Goal: Information Seeking & Learning: Learn about a topic

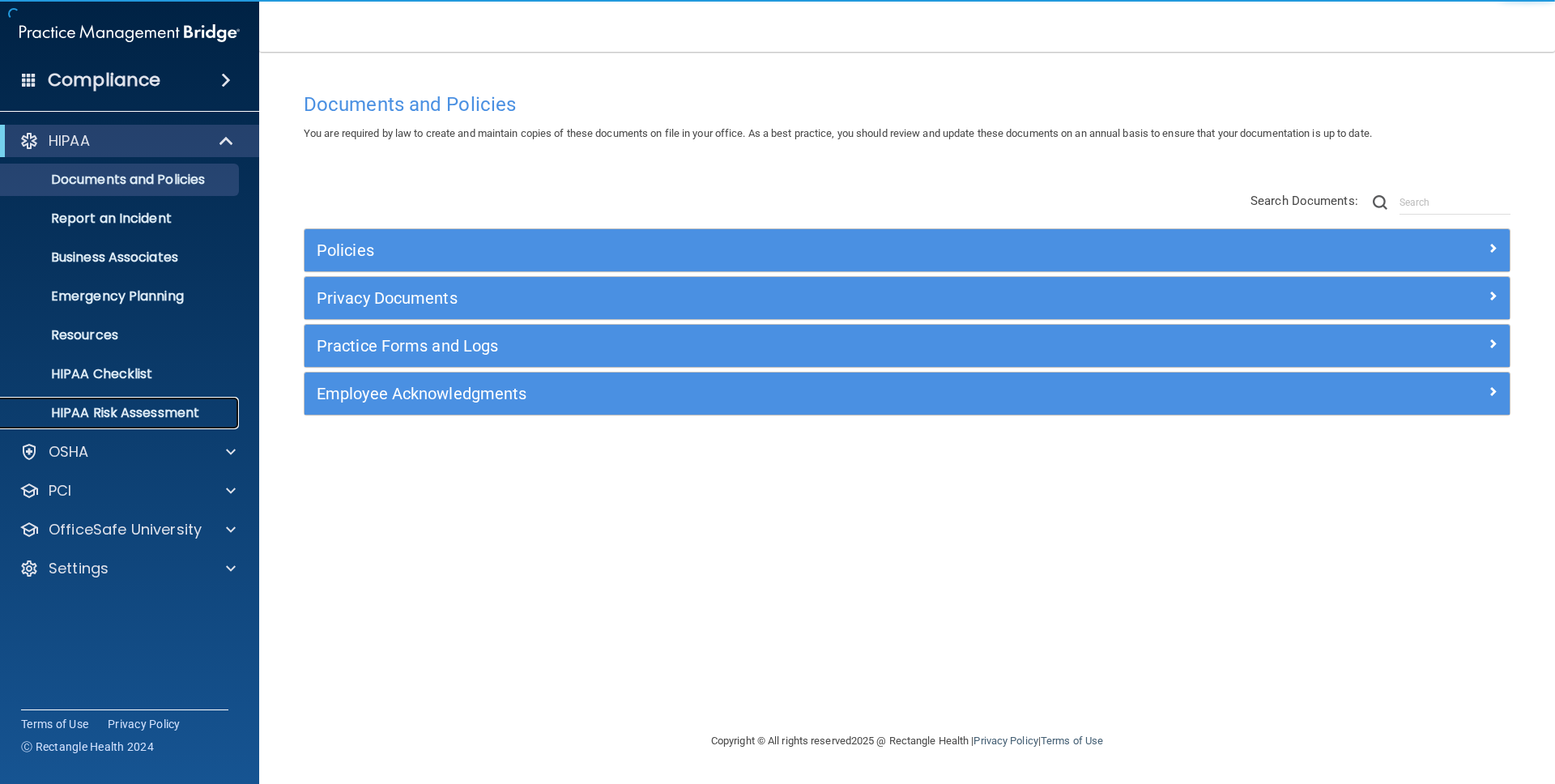
click at [155, 405] on p "HIPAA Risk Assessment" at bounding box center [121, 413] width 221 height 17
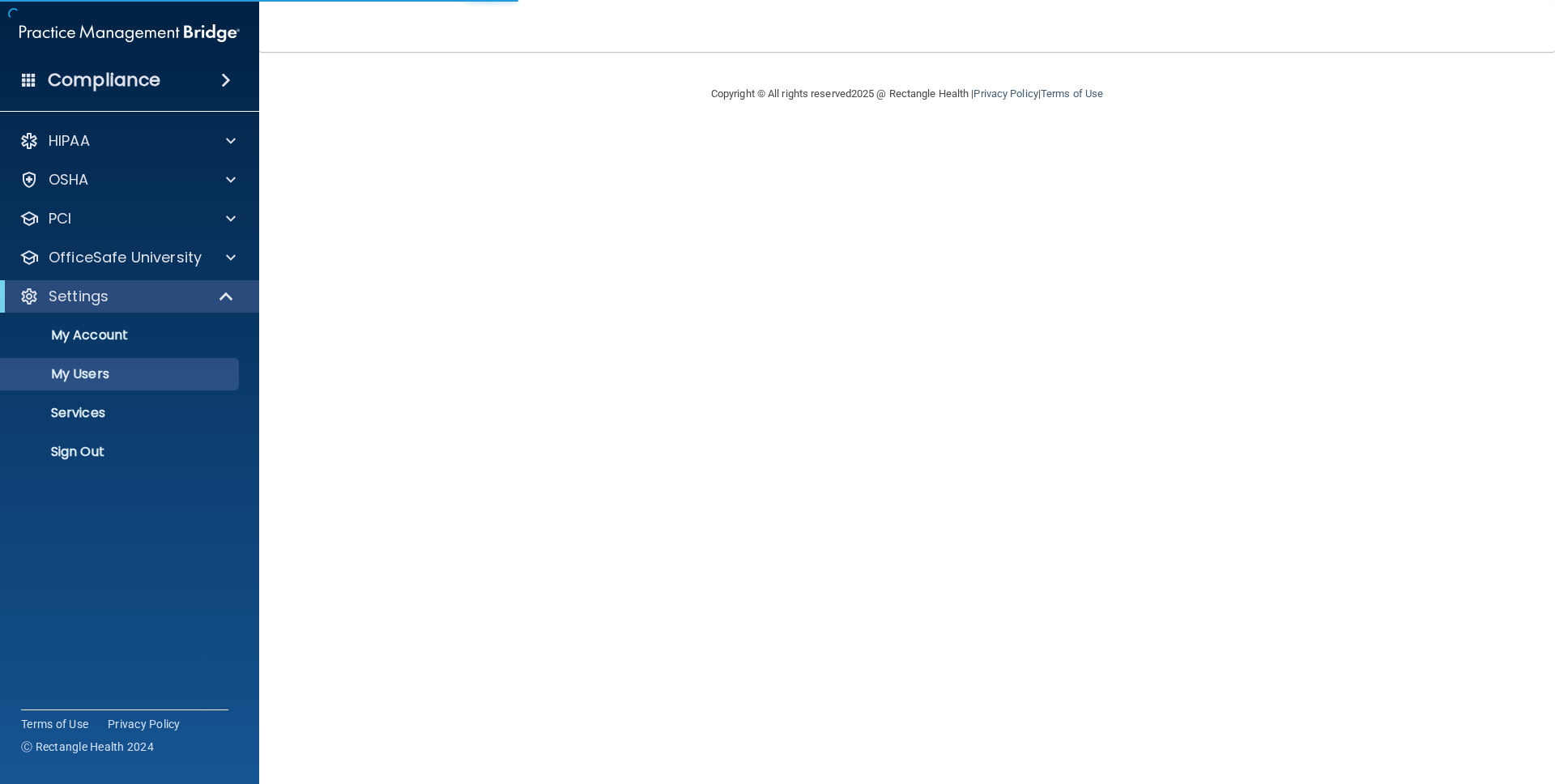
select select "20"
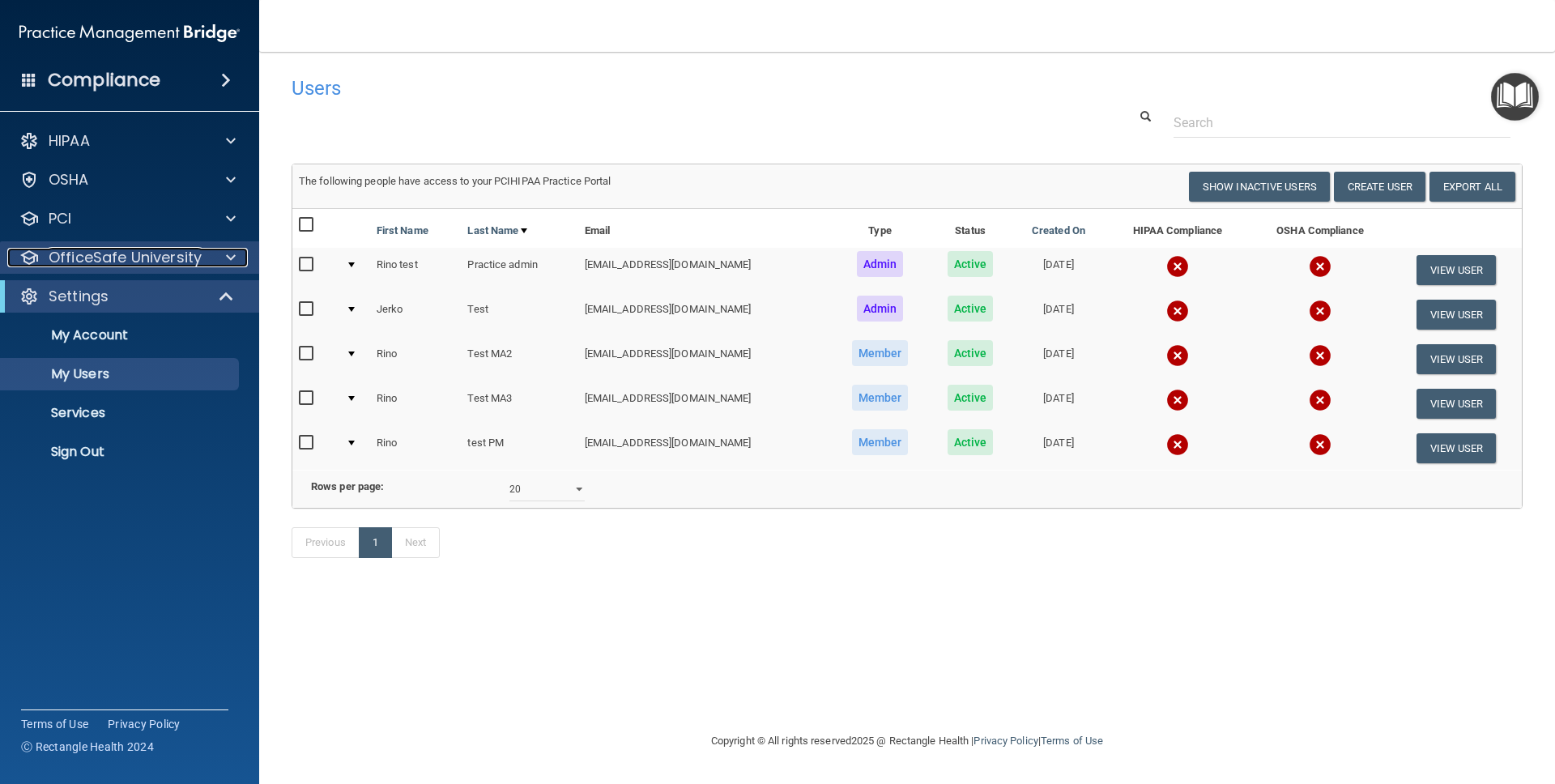
click at [132, 260] on p "OfficeSafe University" at bounding box center [126, 257] width 153 height 20
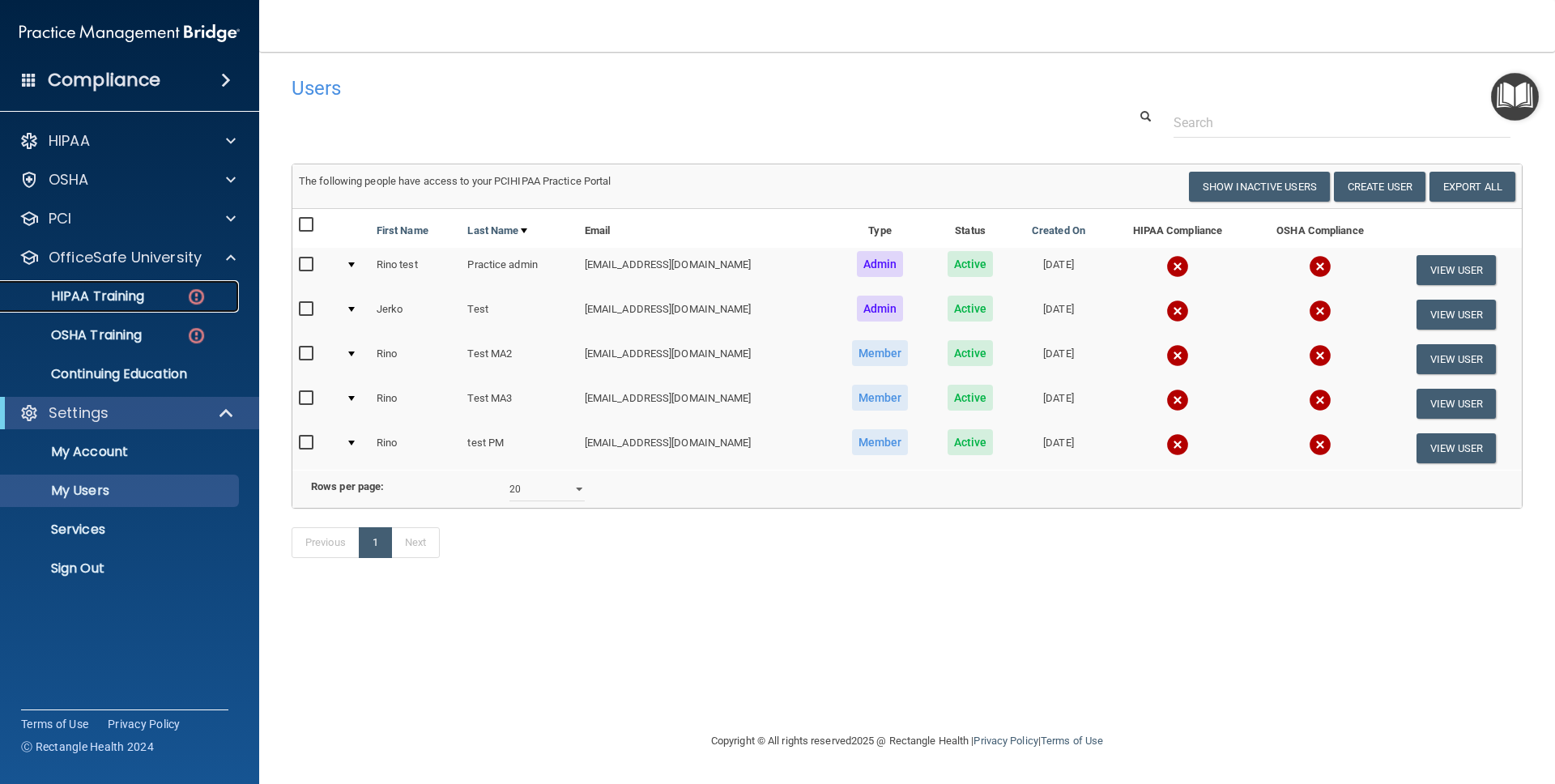
click at [99, 307] on link "HIPAA Training" at bounding box center [111, 295] width 255 height 32
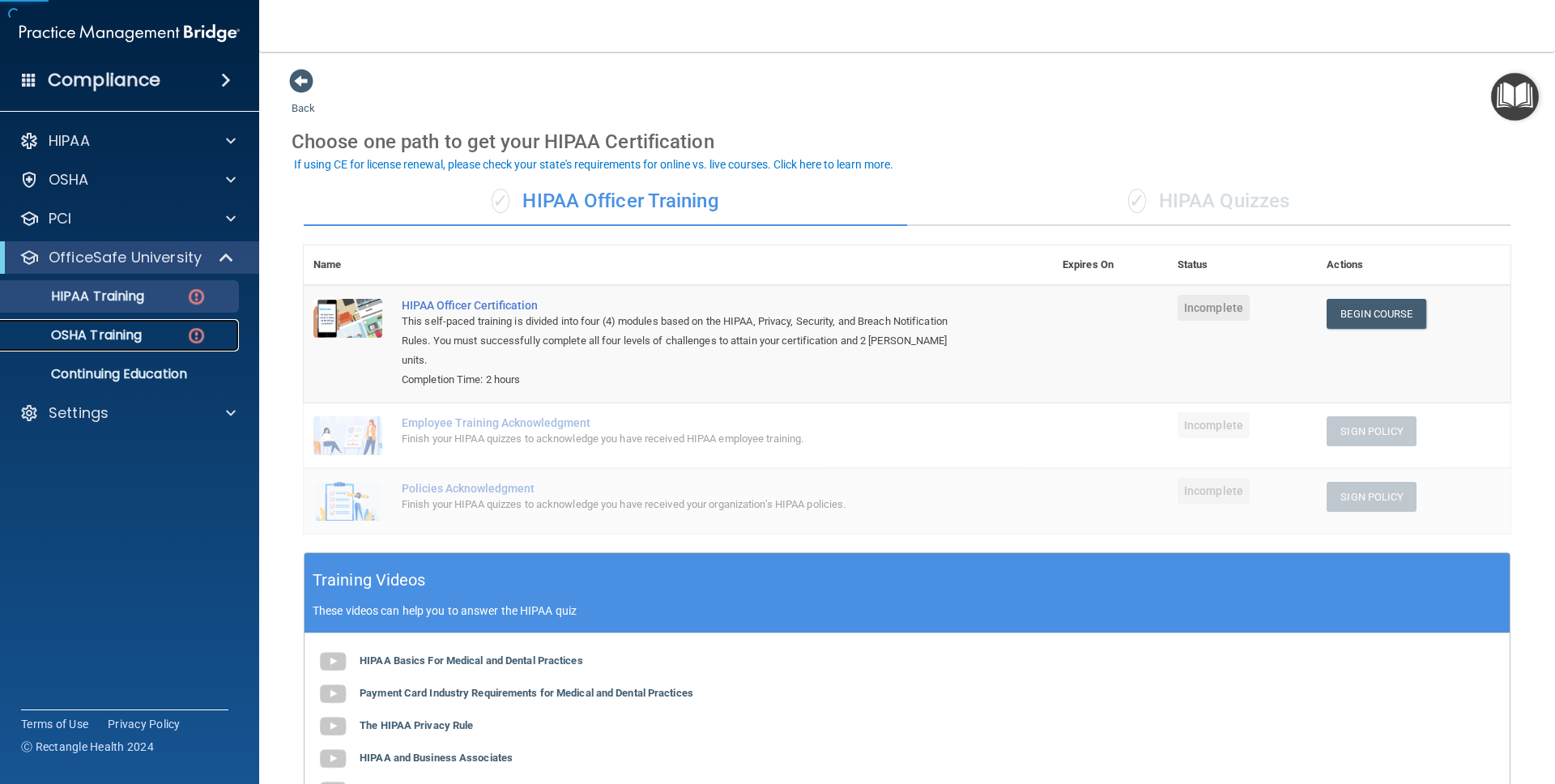
click at [100, 338] on p "OSHA Training" at bounding box center [77, 335] width 132 height 17
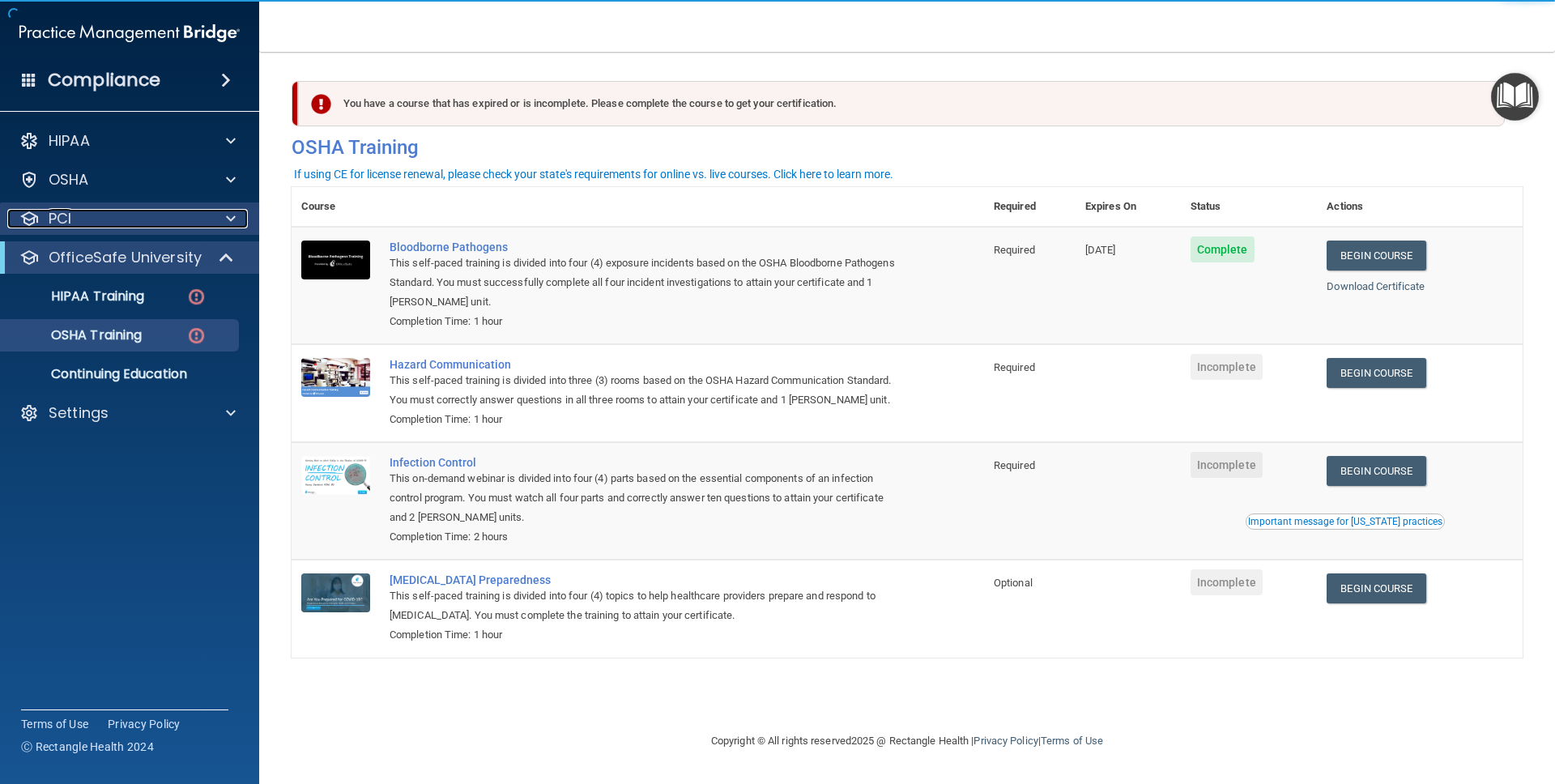
click at [114, 225] on div "PCI" at bounding box center [107, 219] width 201 height 20
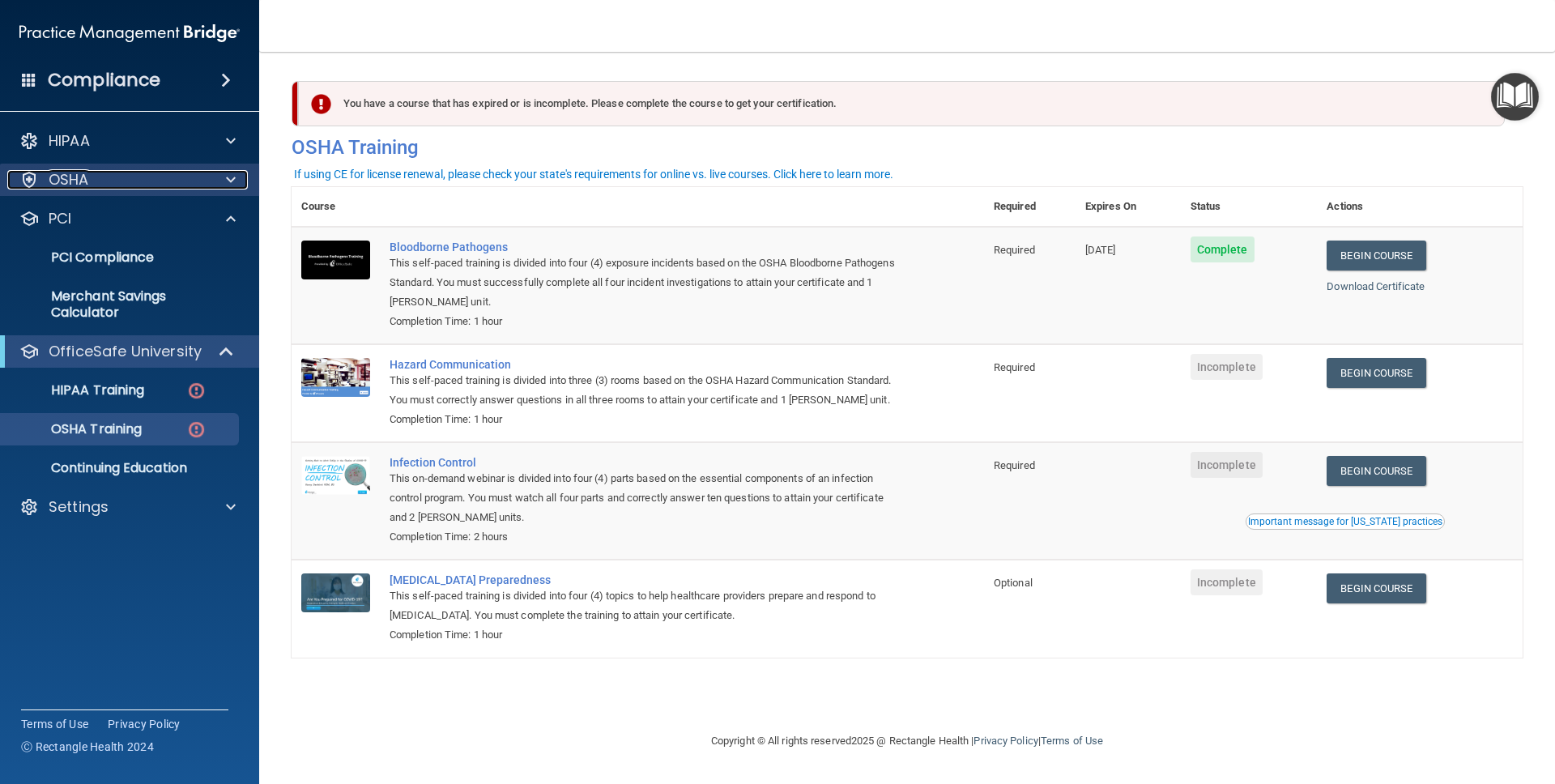
click at [126, 183] on div "OSHA" at bounding box center [107, 180] width 201 height 20
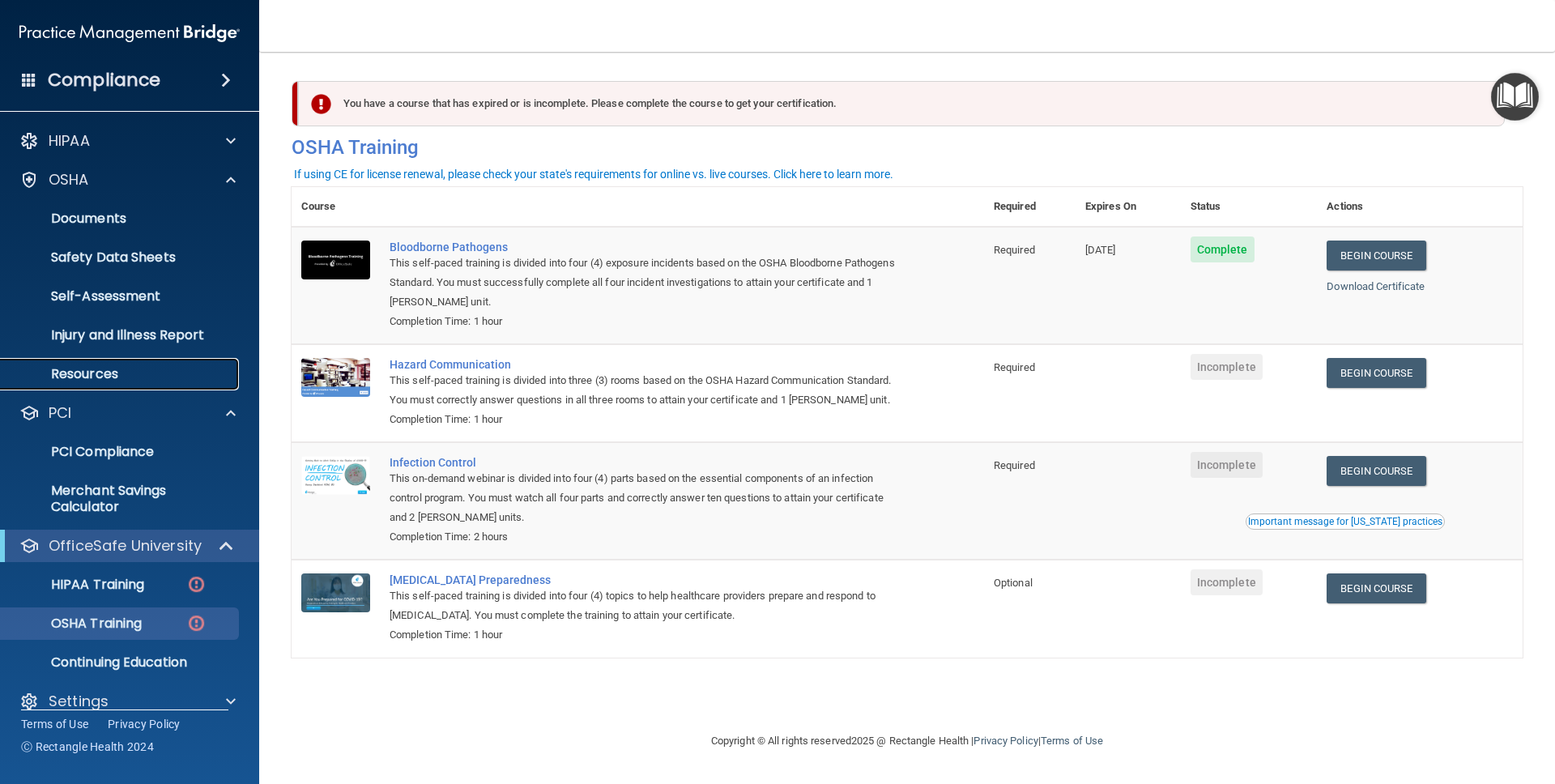
click at [99, 372] on p "Resources" at bounding box center [121, 374] width 221 height 17
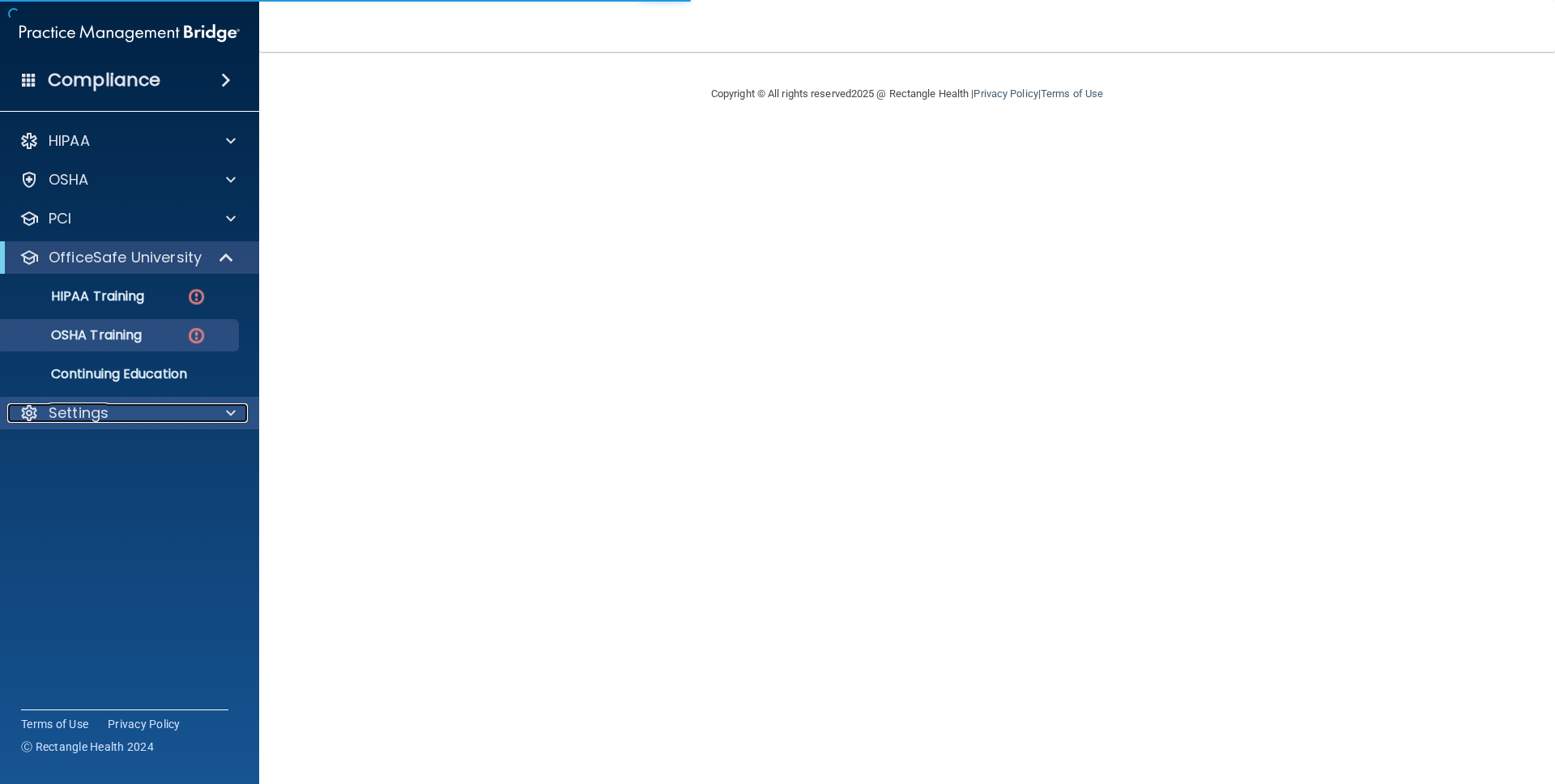
click at [105, 404] on p "Settings" at bounding box center [79, 413] width 60 height 20
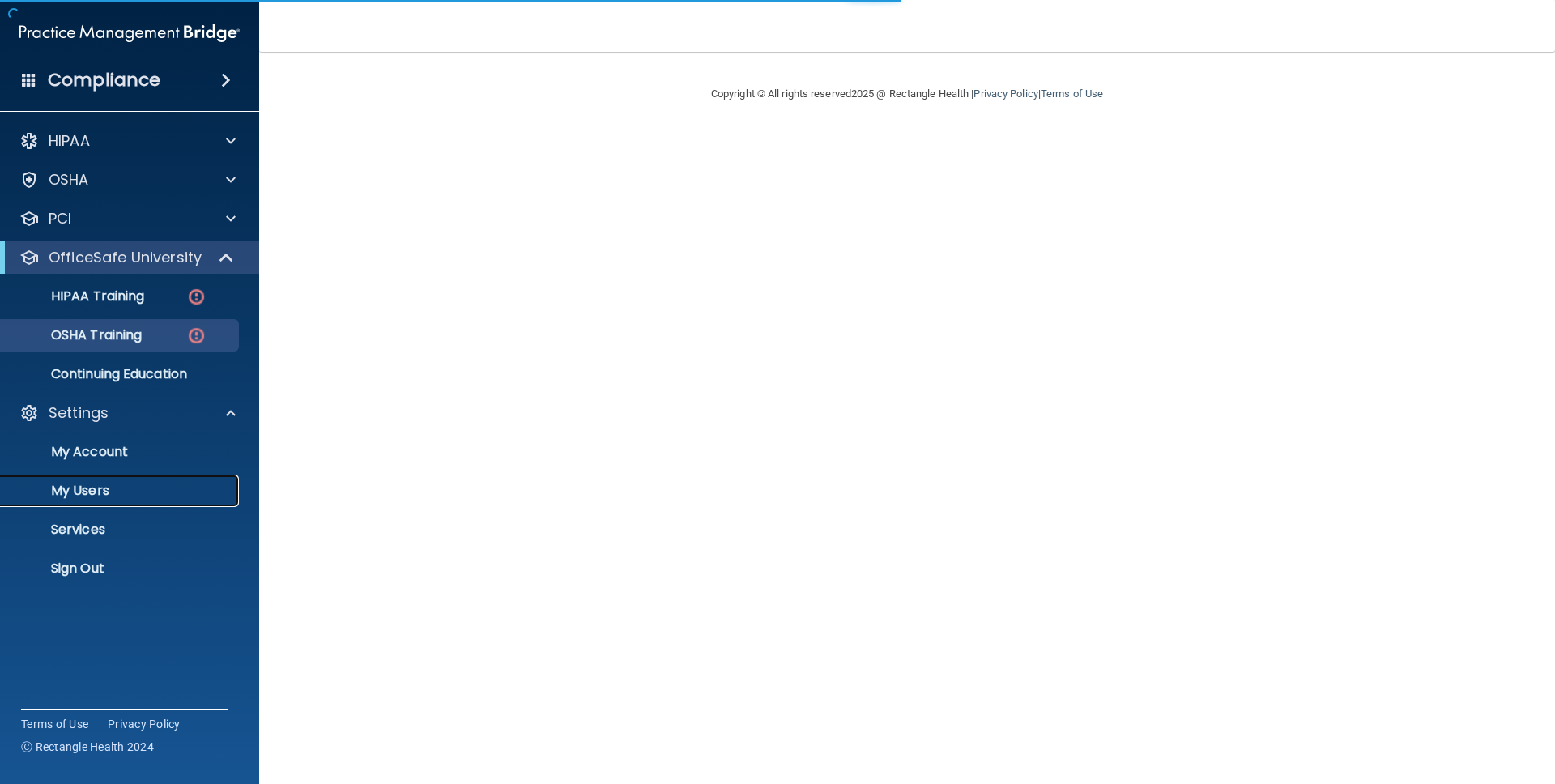
click at [103, 491] on p "My Users" at bounding box center [121, 491] width 221 height 17
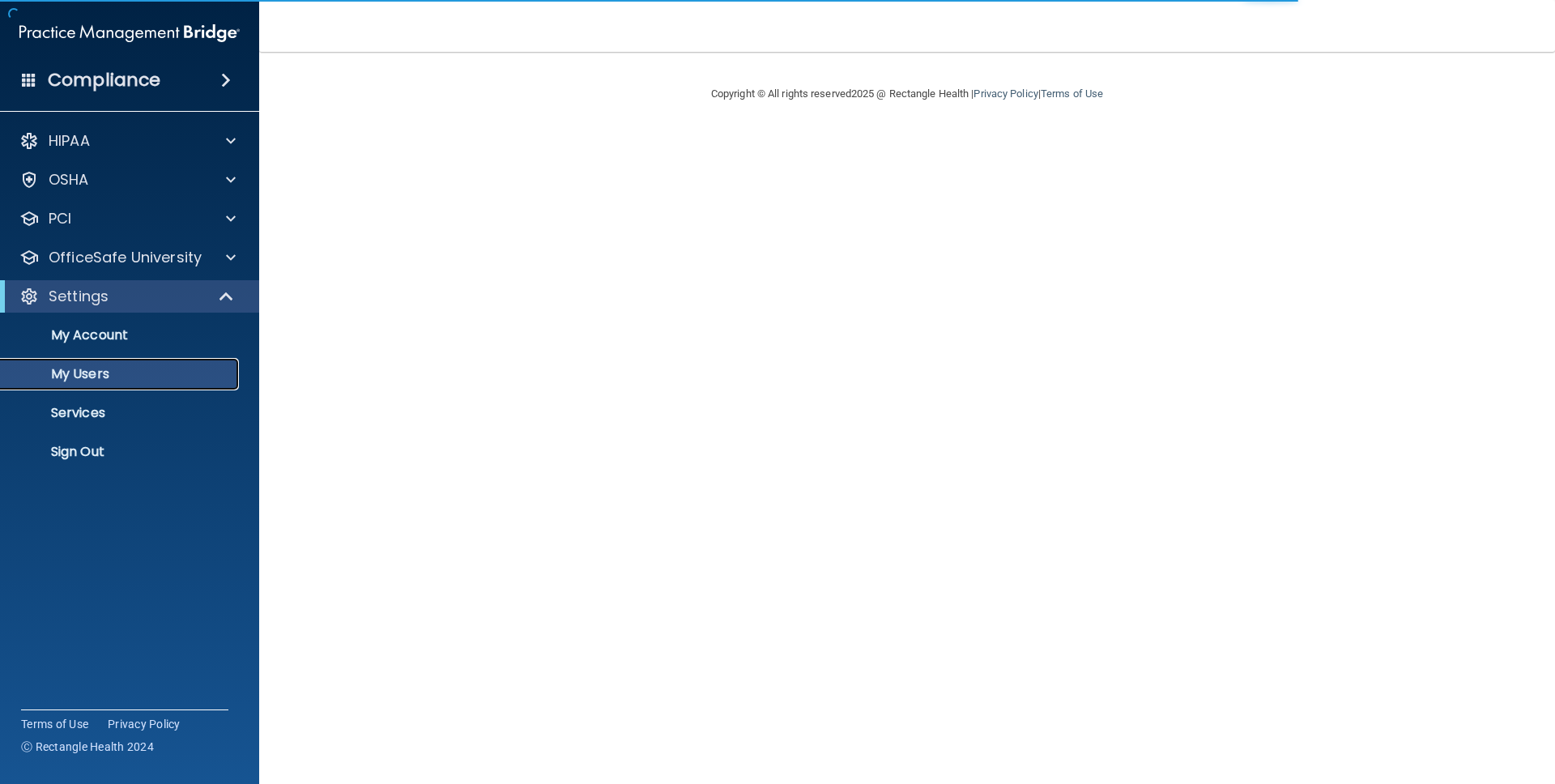
select select "20"
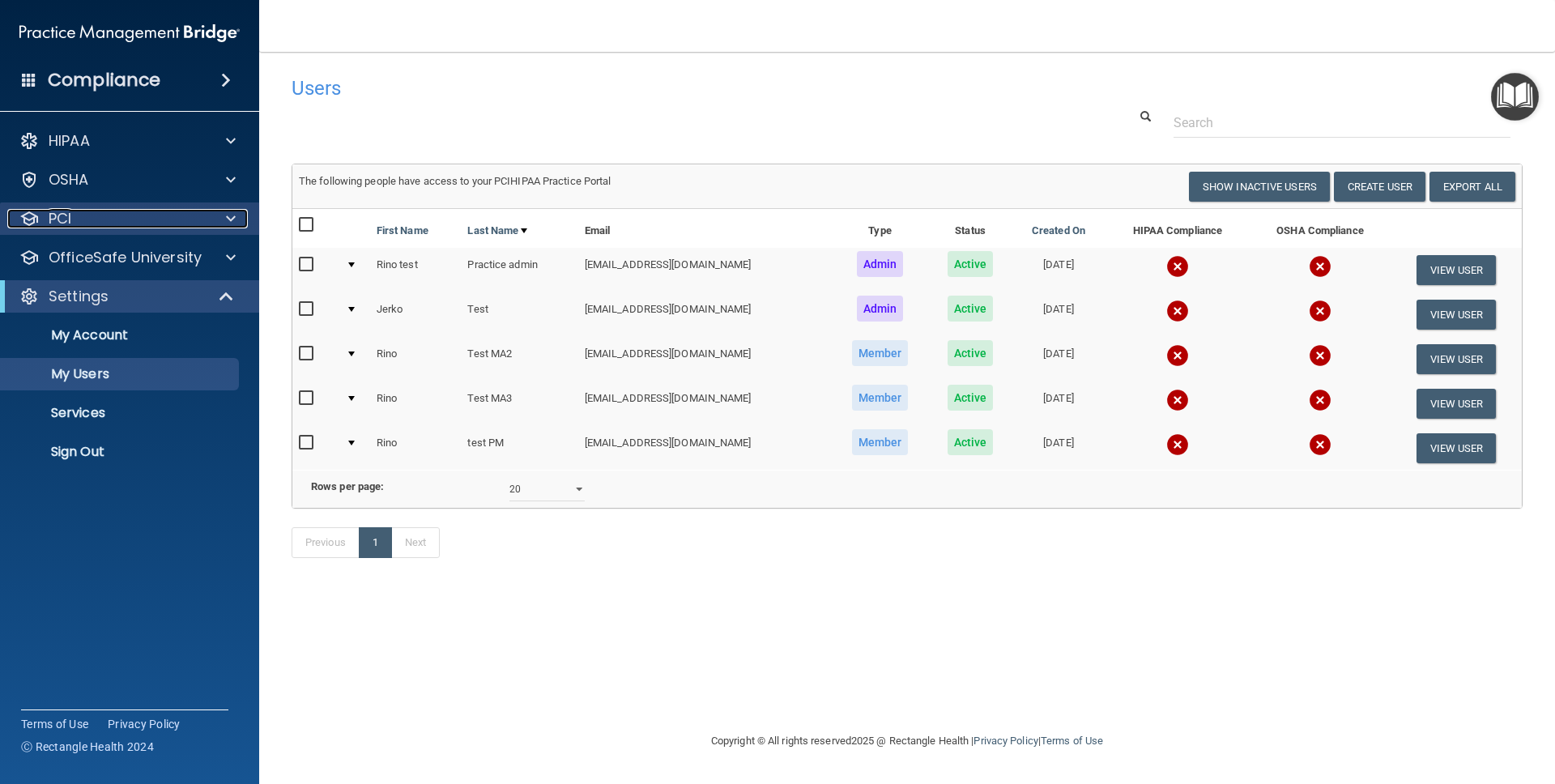
click at [97, 215] on div "PCI" at bounding box center [107, 219] width 201 height 20
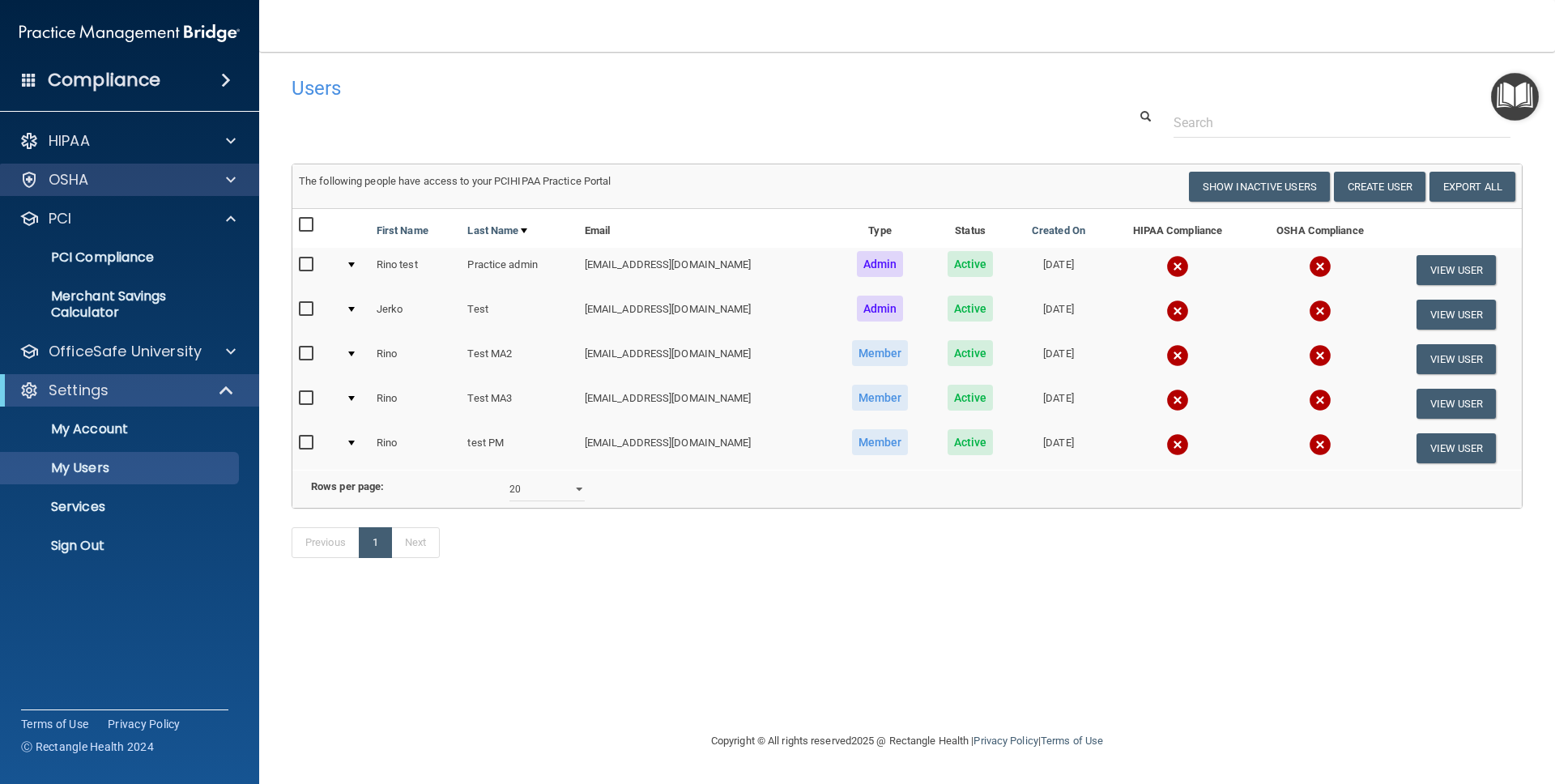
click at [125, 194] on div "OSHA" at bounding box center [130, 180] width 260 height 32
click at [132, 185] on div "OSHA" at bounding box center [107, 180] width 201 height 20
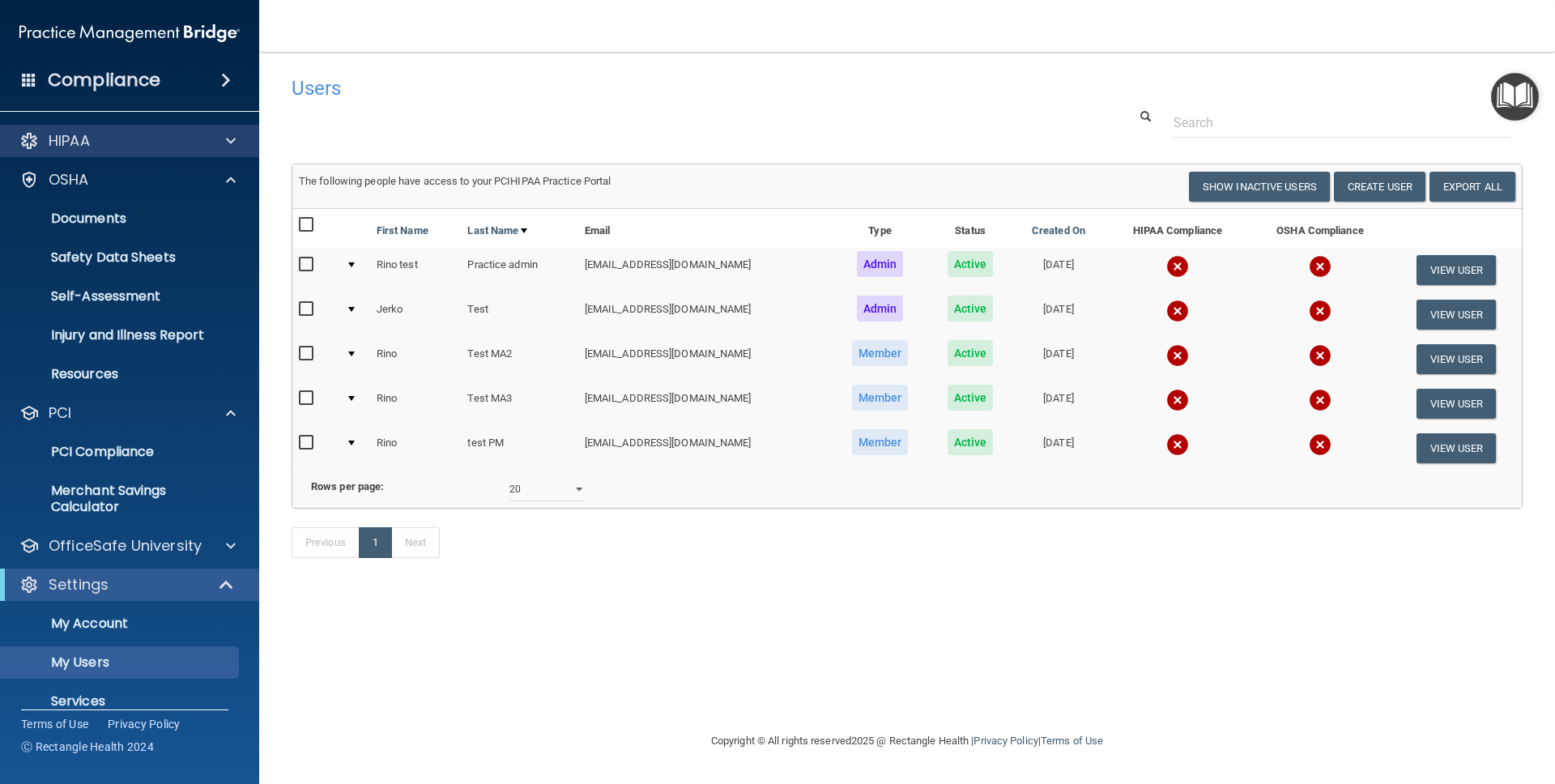
click at [145, 153] on div "HIPAA" at bounding box center [130, 140] width 260 height 32
click at [144, 149] on div "HIPAA" at bounding box center [107, 141] width 201 height 20
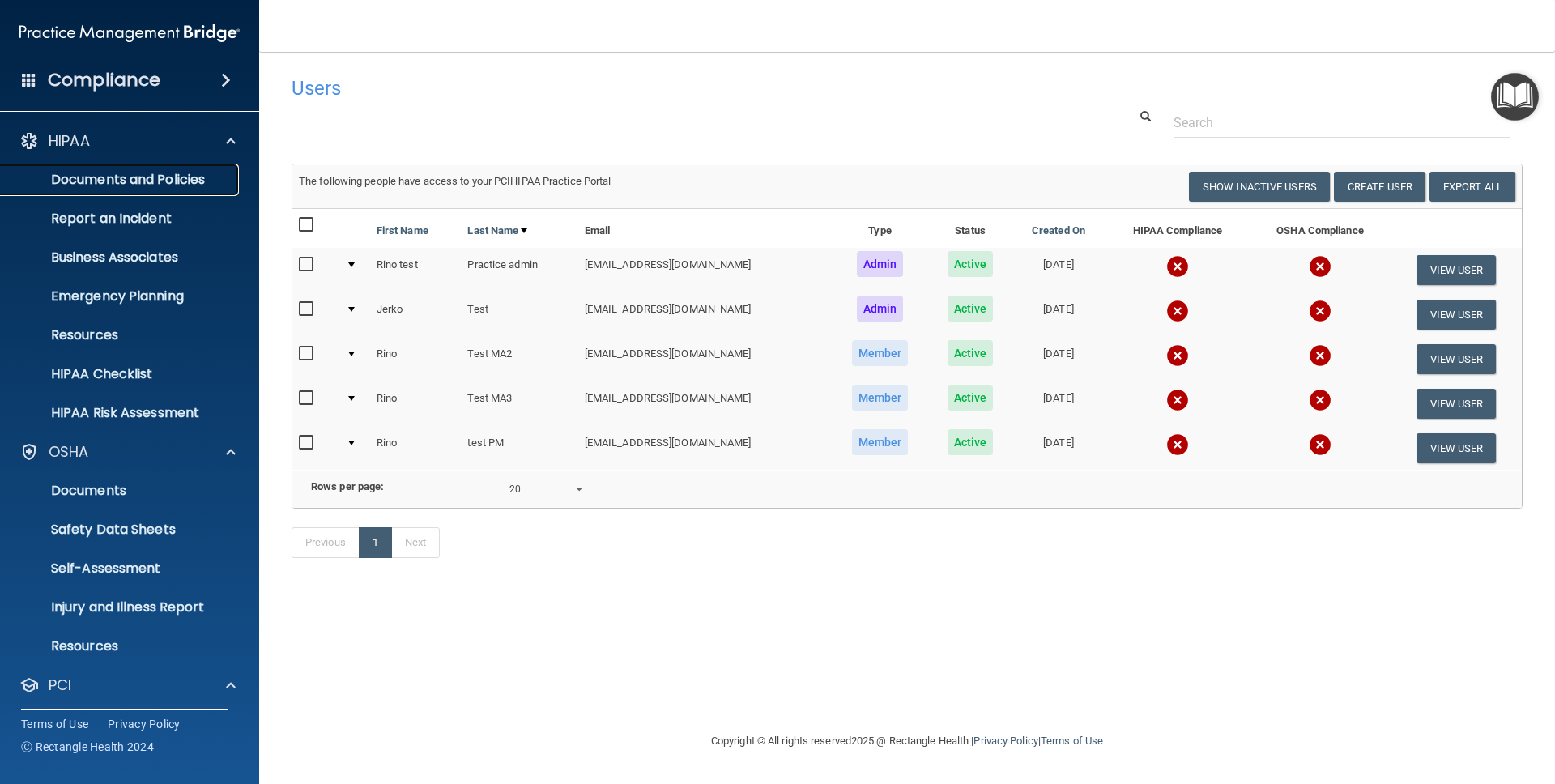
click at [123, 181] on p "Documents and Policies" at bounding box center [121, 180] width 221 height 17
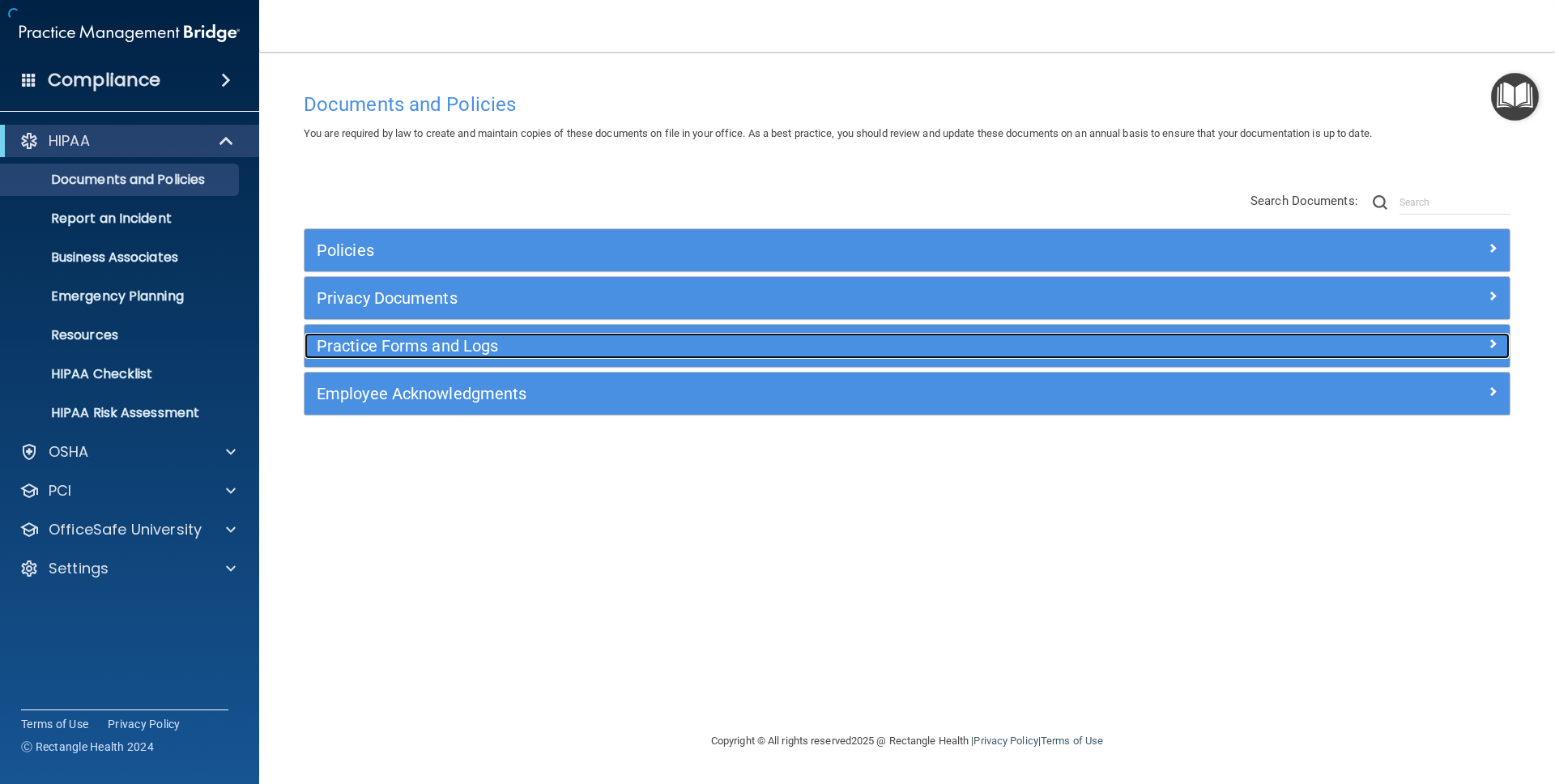
click at [409, 352] on h5 "Practice Forms and Logs" at bounding box center [757, 345] width 880 height 18
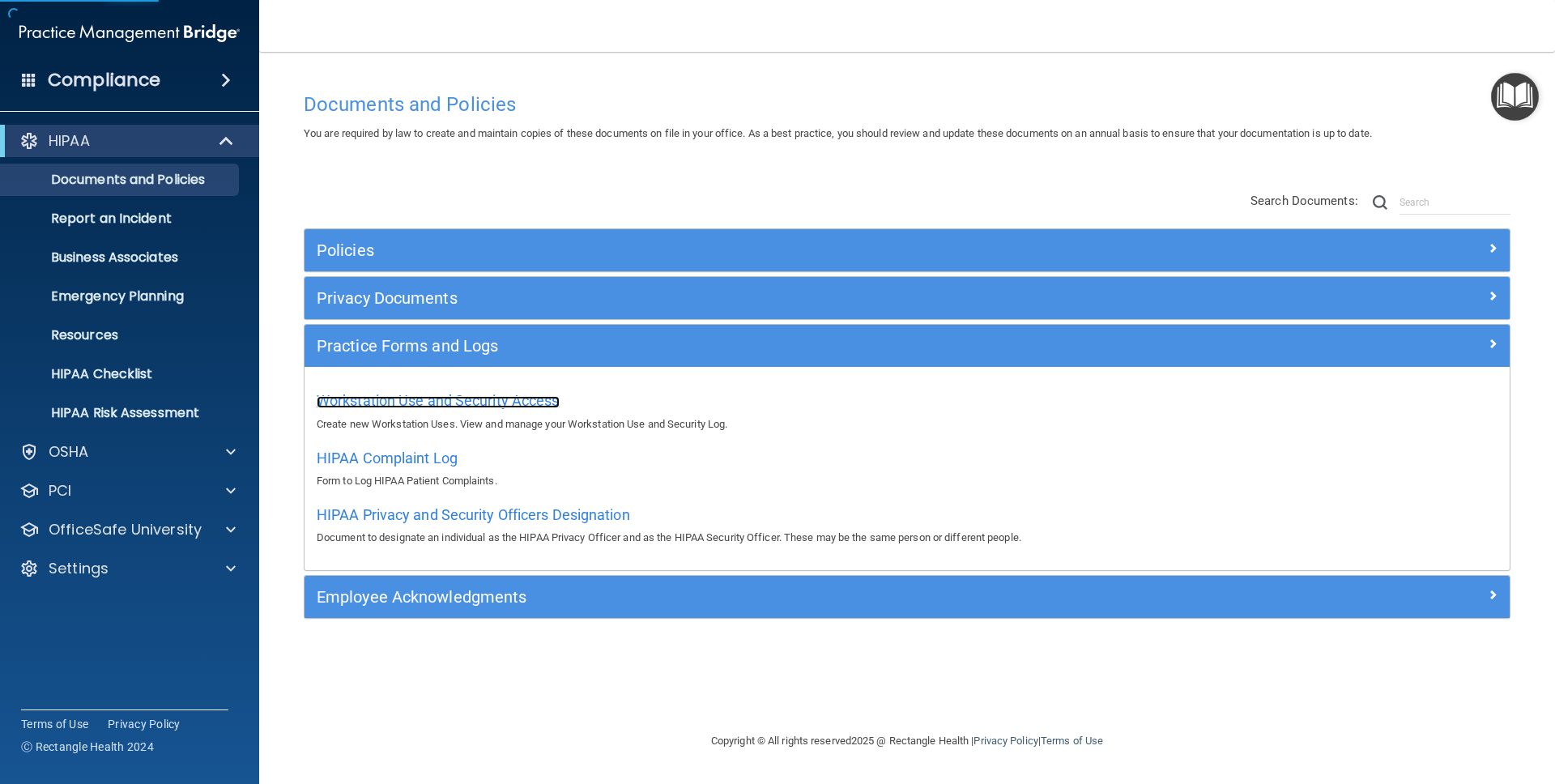
click at [402, 405] on span "Workstation Use and Security Access" at bounding box center [439, 399] width 243 height 17
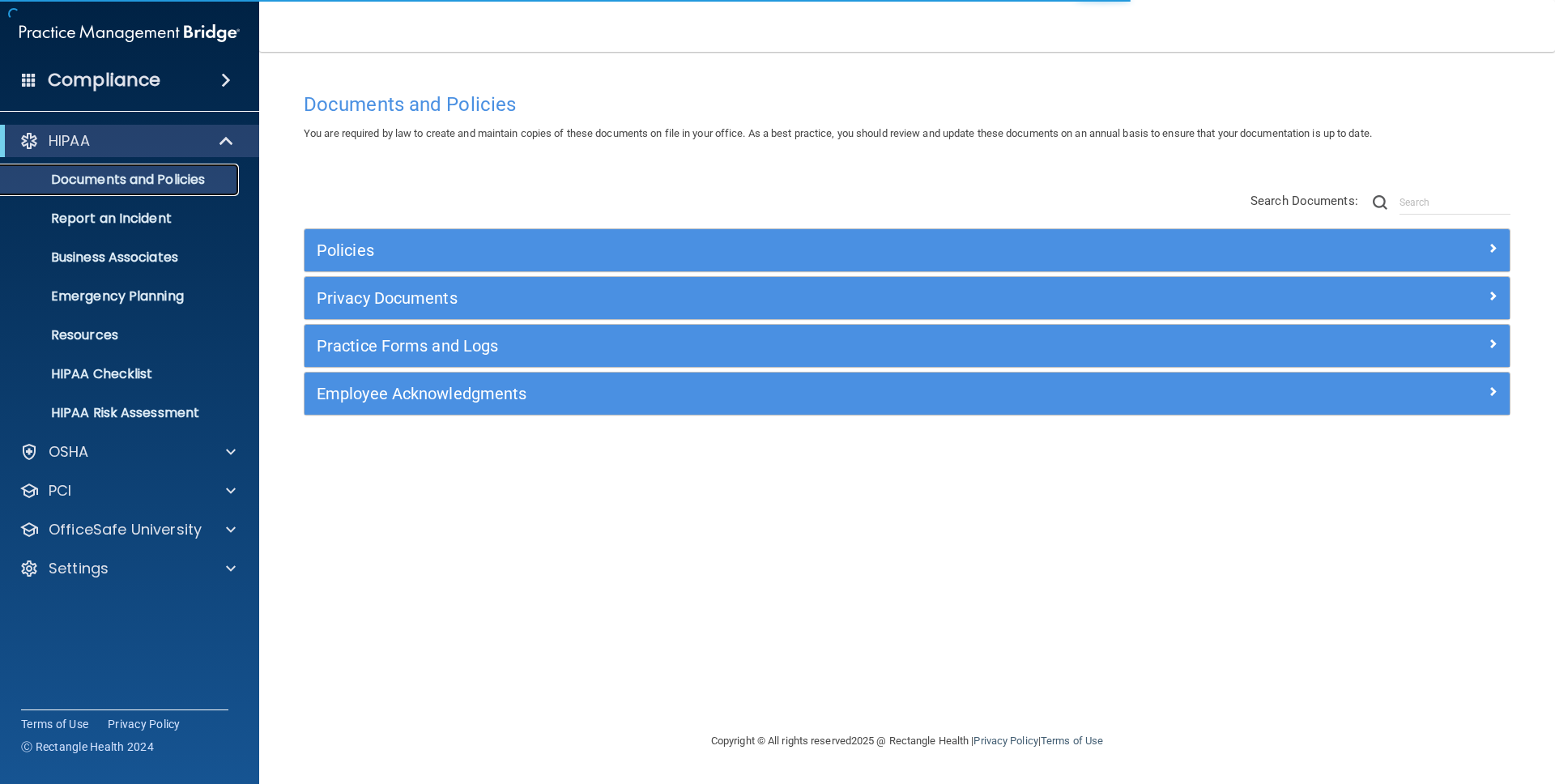
click at [111, 175] on p "Documents and Policies" at bounding box center [121, 180] width 221 height 17
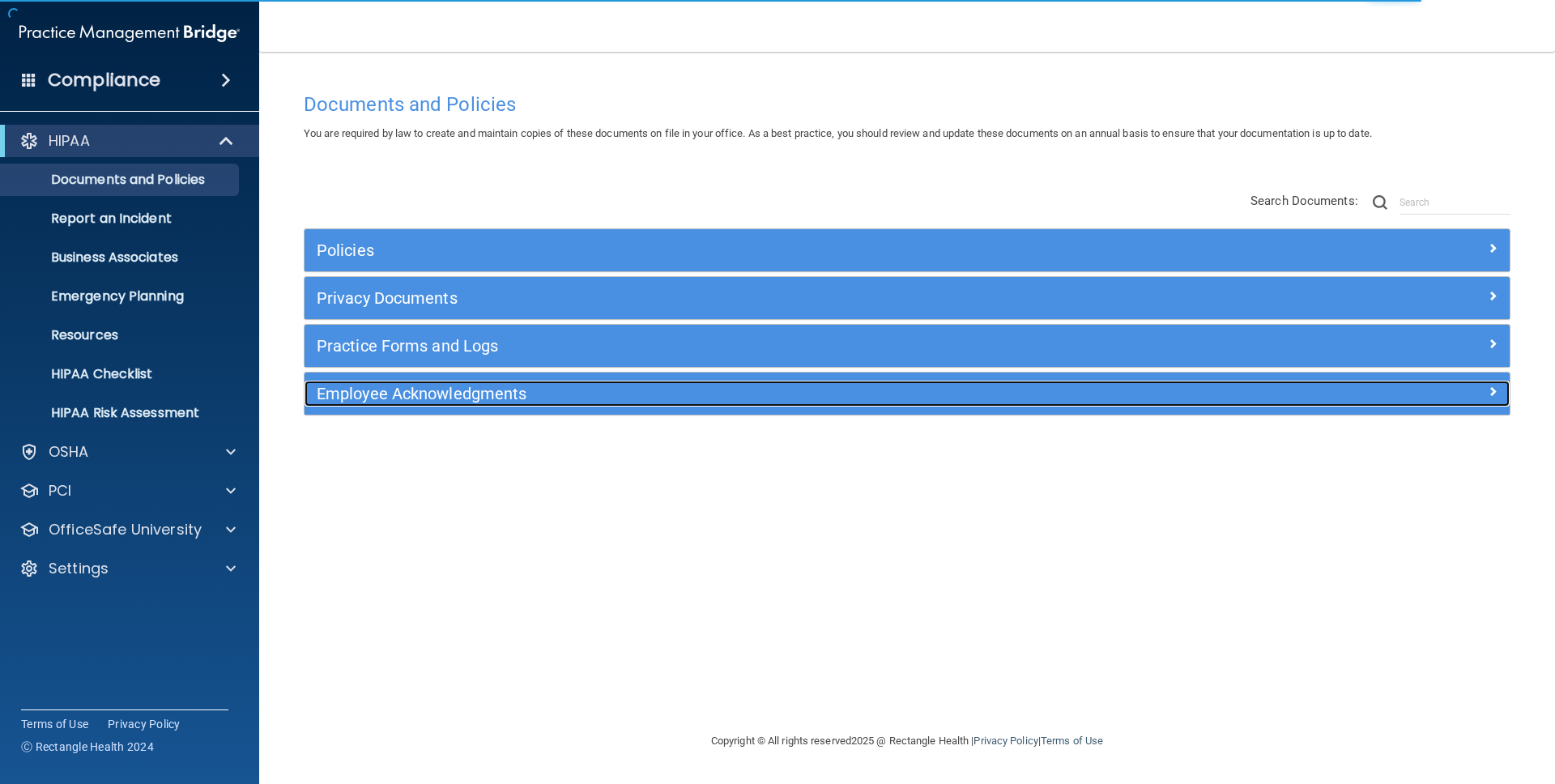
click at [365, 401] on h5 "Employee Acknowledgments" at bounding box center [757, 393] width 880 height 18
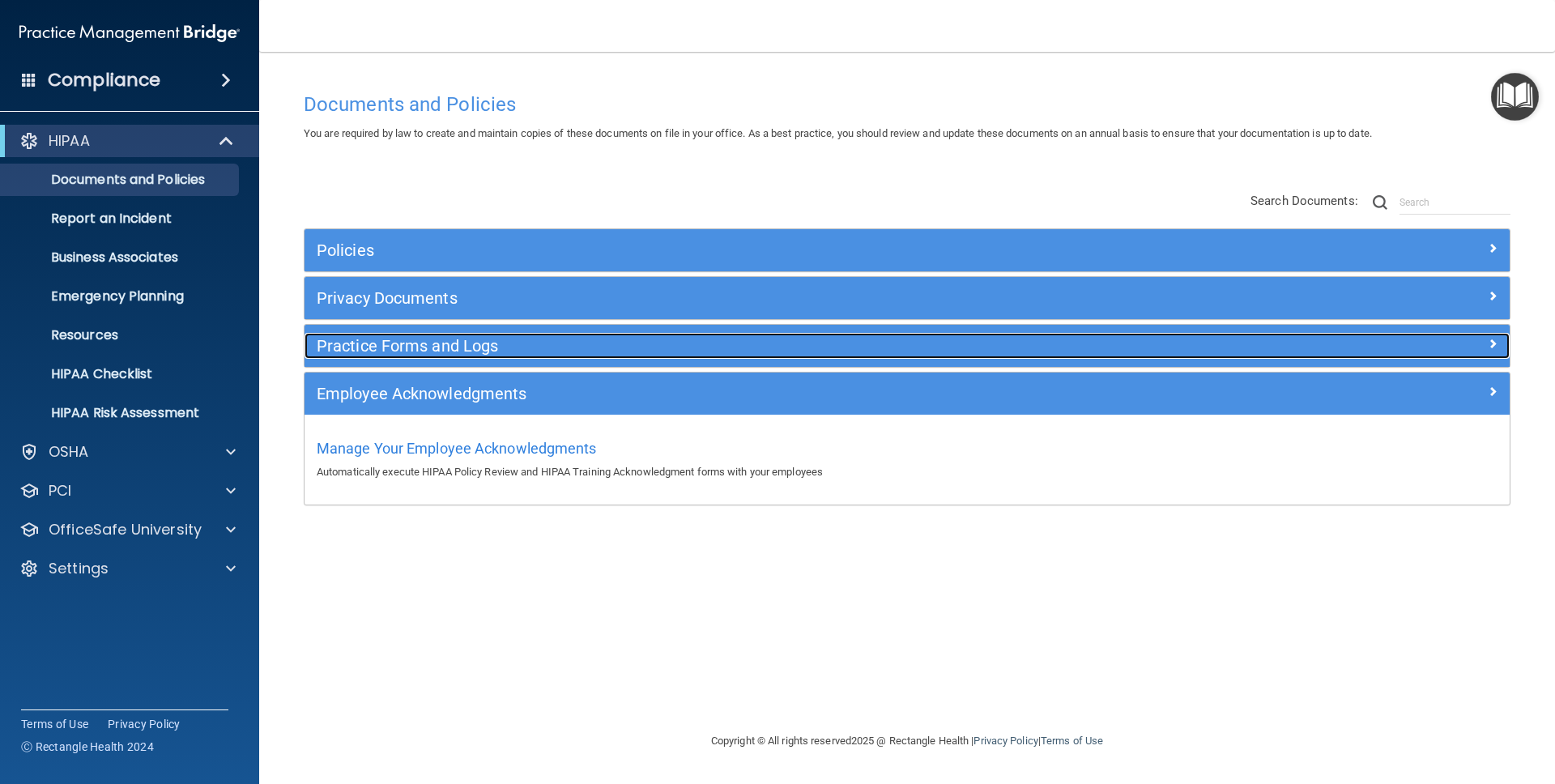
click at [411, 339] on h5 "Practice Forms and Logs" at bounding box center [757, 345] width 880 height 18
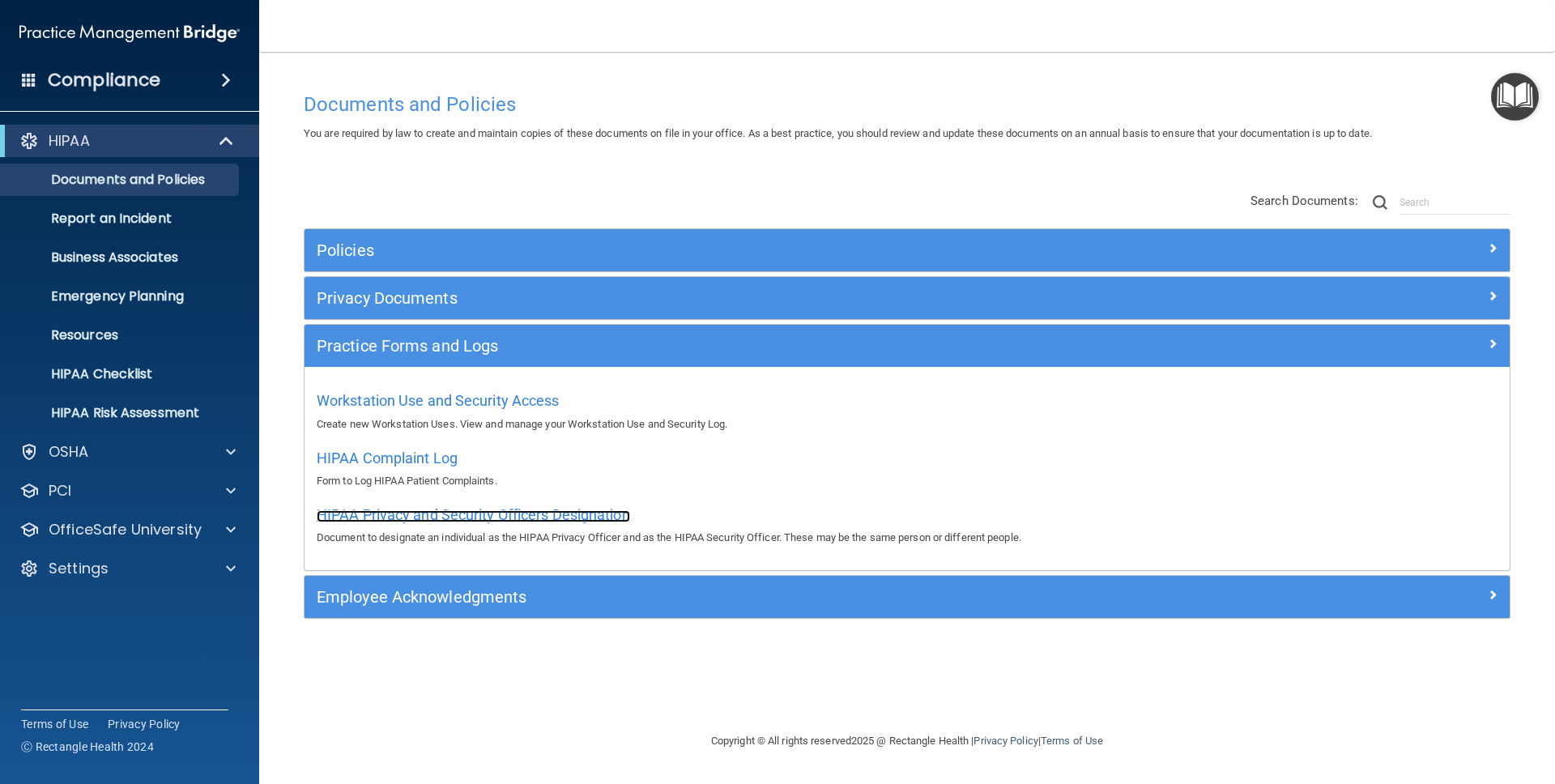
click at [367, 509] on span "HIPAA Privacy and Security Officers Designation" at bounding box center [473, 514] width 313 height 17
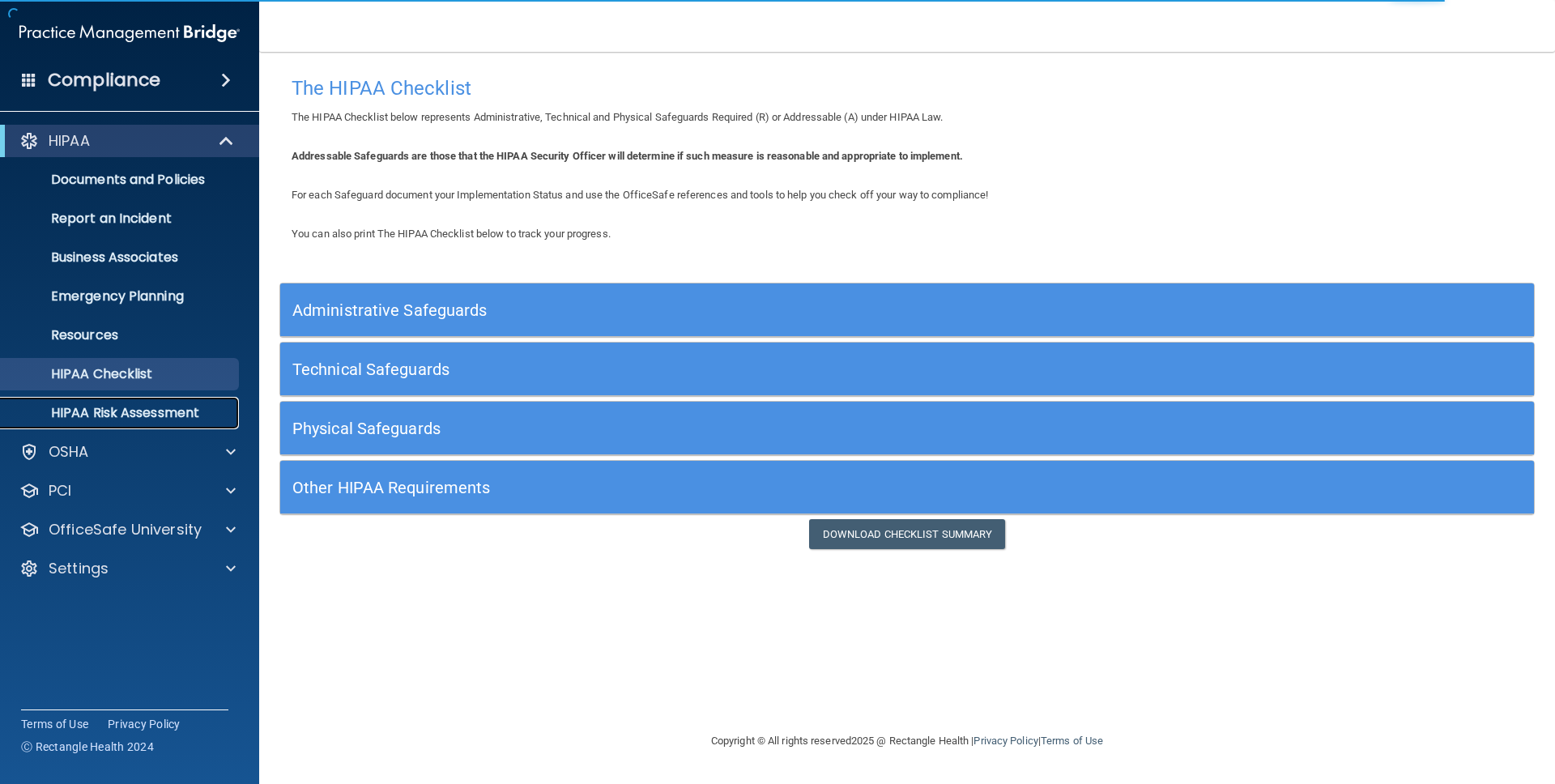
click at [81, 400] on link "HIPAA Risk Assessment" at bounding box center [111, 412] width 255 height 32
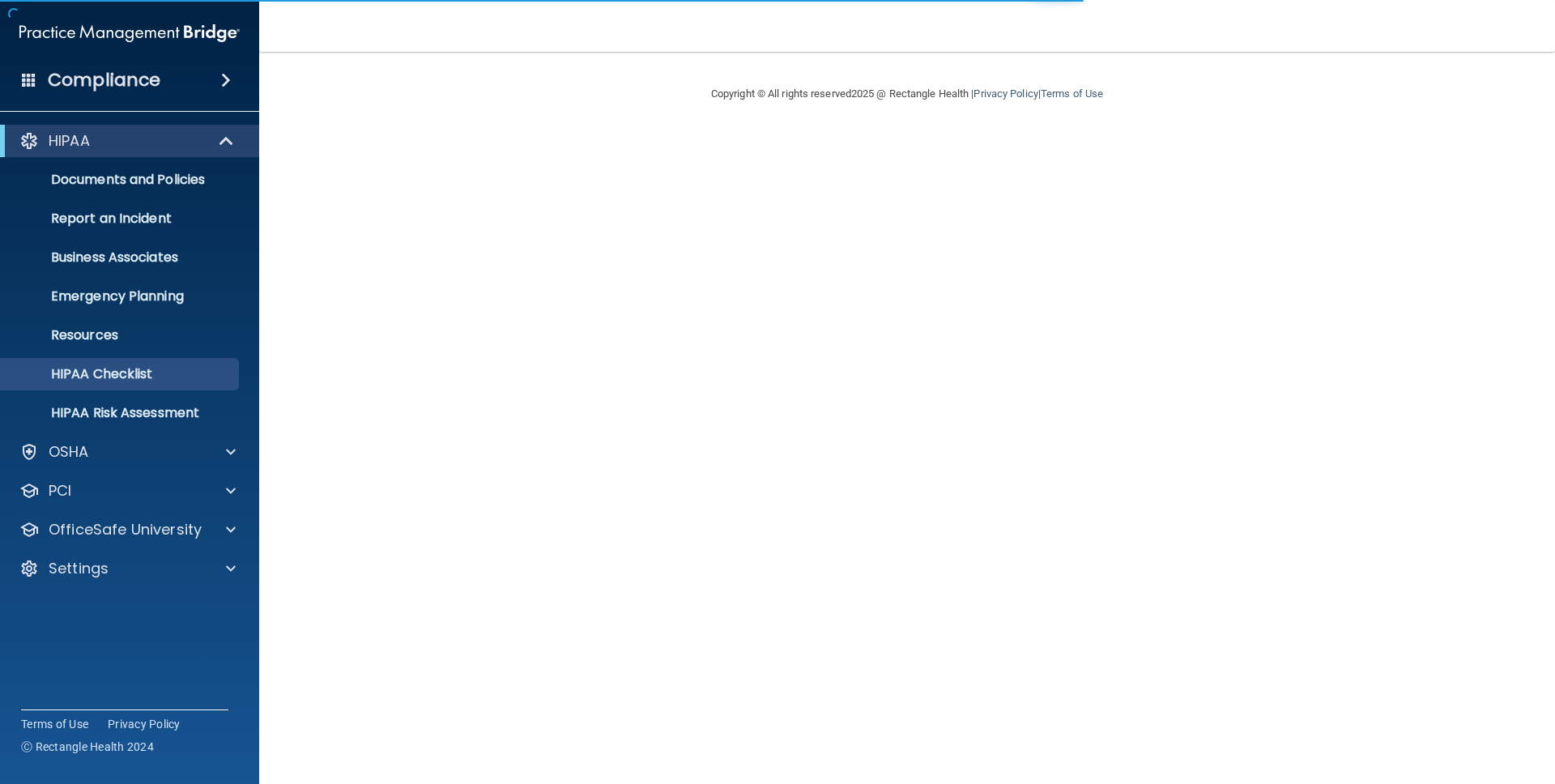
drag, startPoint x: 795, startPoint y: 239, endPoint x: 483, endPoint y: 318, distance: 321.8
click at [795, 239] on main "Copyright © All rights reserved 2025 @ Rectangle Health | Privacy Policy | Term…" at bounding box center [907, 418] width 1296 height 732
click at [72, 439] on div "OSHA" at bounding box center [130, 451] width 260 height 32
click at [107, 444] on div "OSHA" at bounding box center [107, 452] width 201 height 20
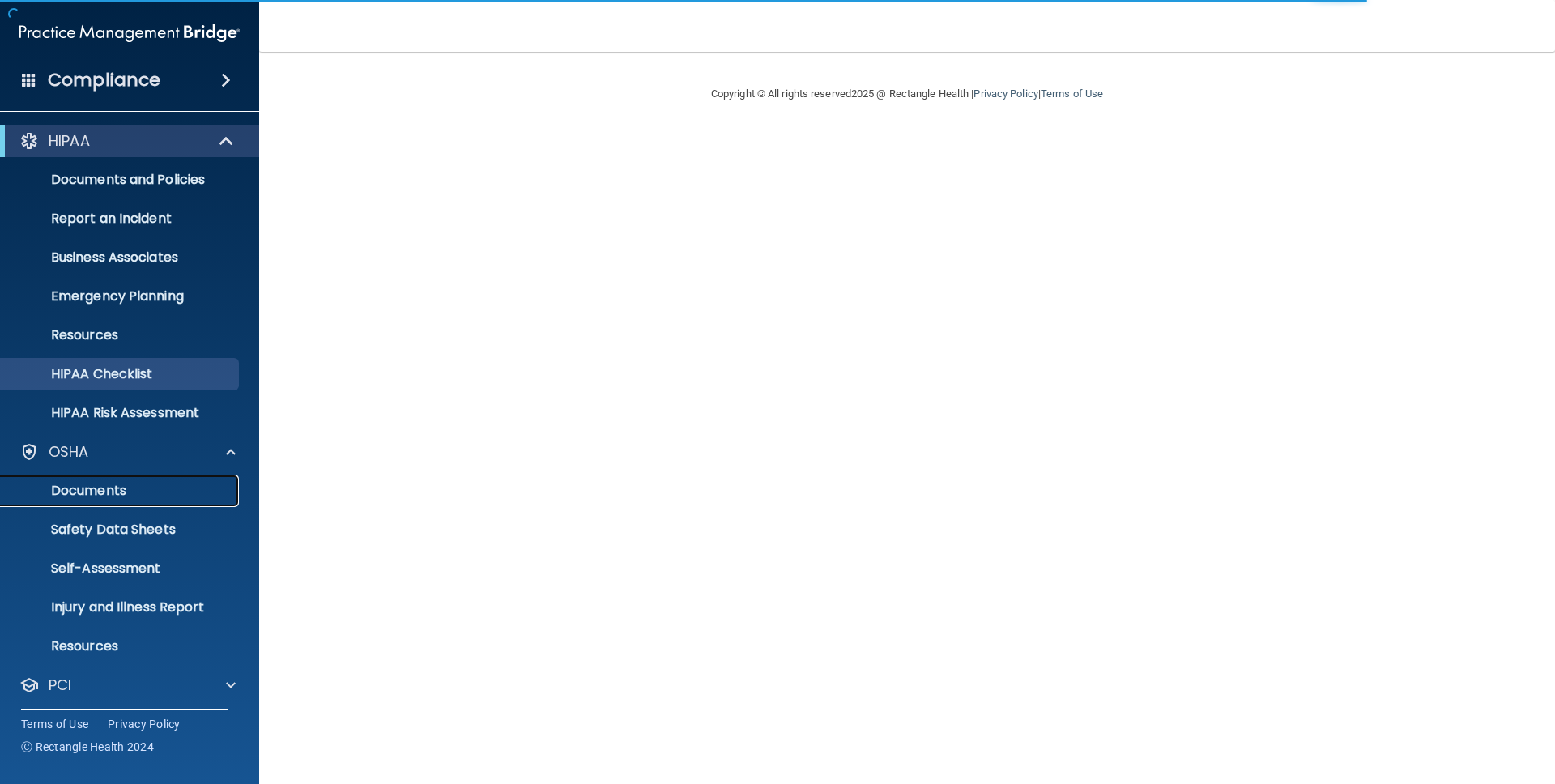
click at [95, 484] on p "Documents" at bounding box center [121, 491] width 221 height 17
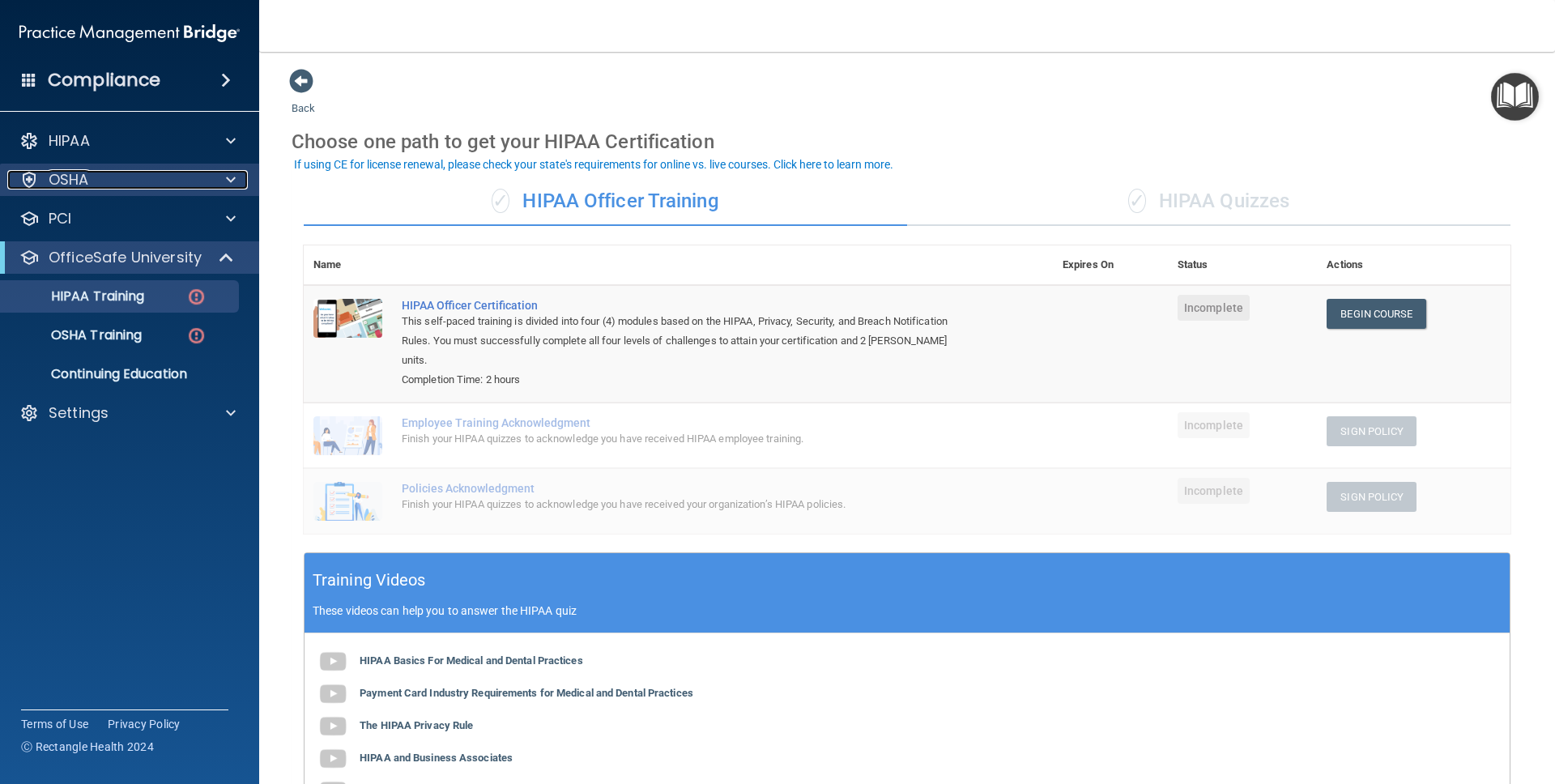
click at [145, 179] on div "OSHA" at bounding box center [107, 180] width 201 height 20
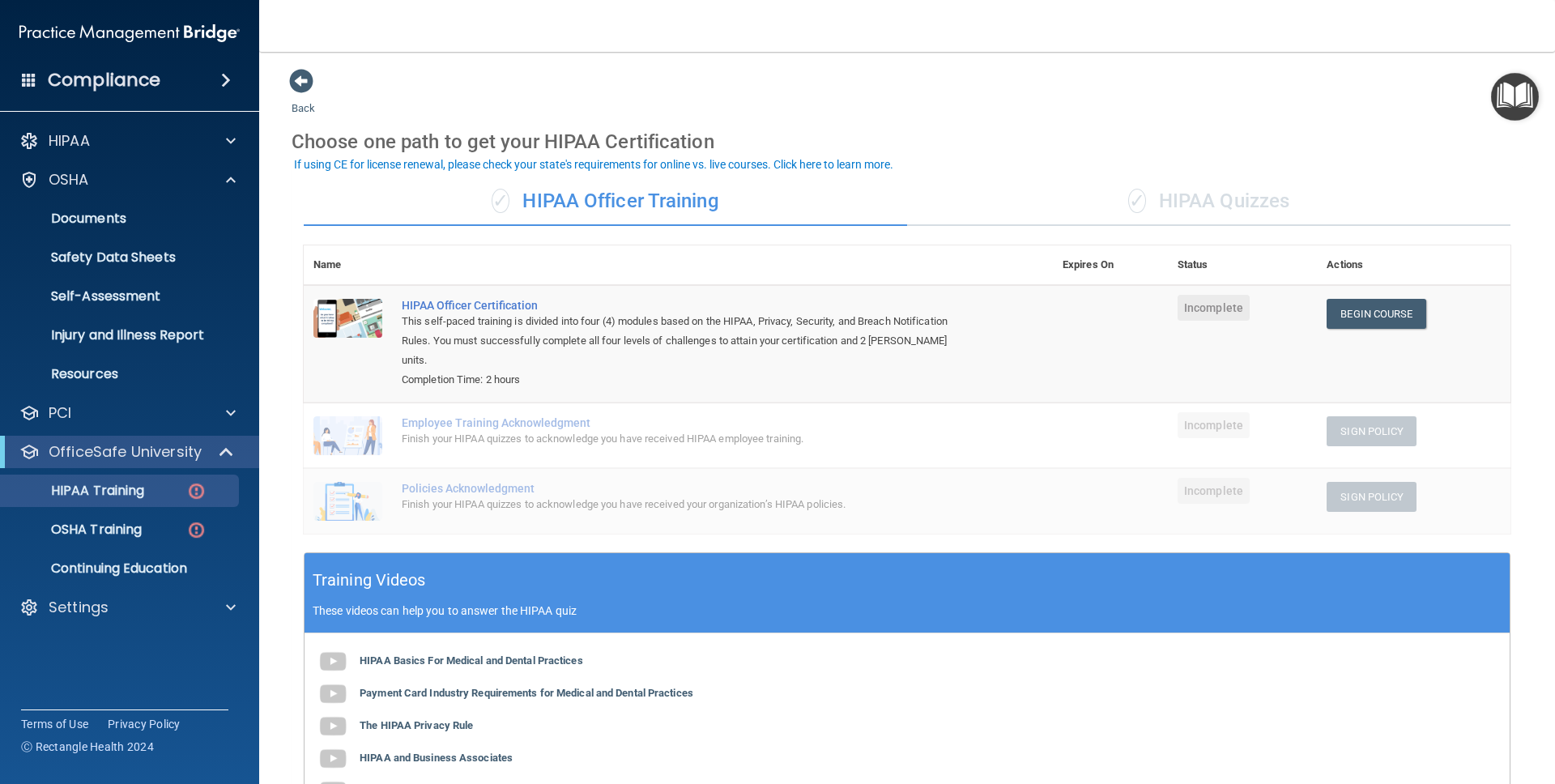
click at [178, 160] on div "HIPAA Documents and Policies Report an Incident Business Associates Emergency P…" at bounding box center [130, 377] width 260 height 518
click at [183, 148] on div "HIPAA" at bounding box center [107, 141] width 201 height 20
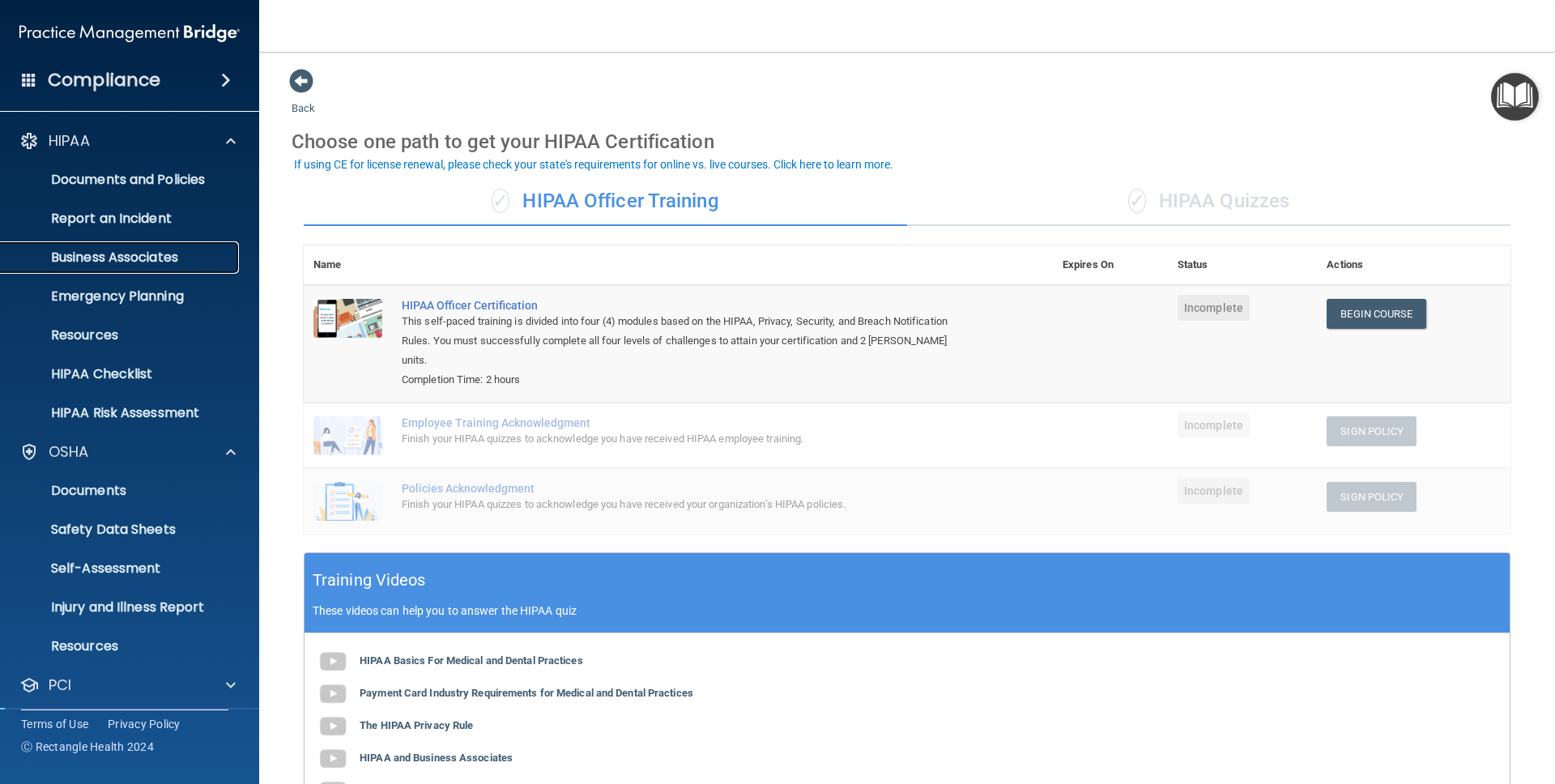
click at [149, 252] on p "Business Associates" at bounding box center [121, 257] width 221 height 17
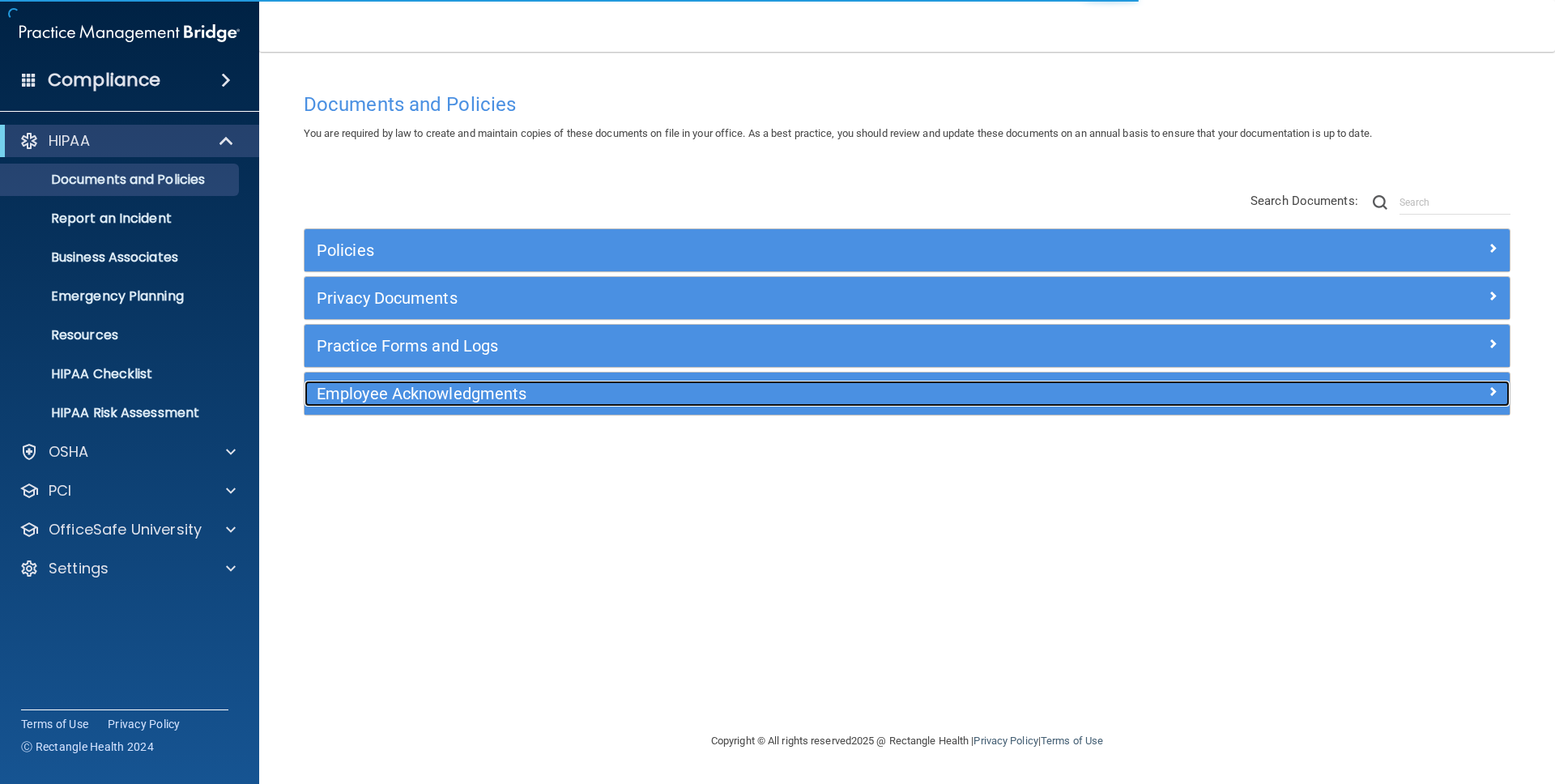
click at [419, 400] on h5 "Employee Acknowledgments" at bounding box center [757, 393] width 880 height 18
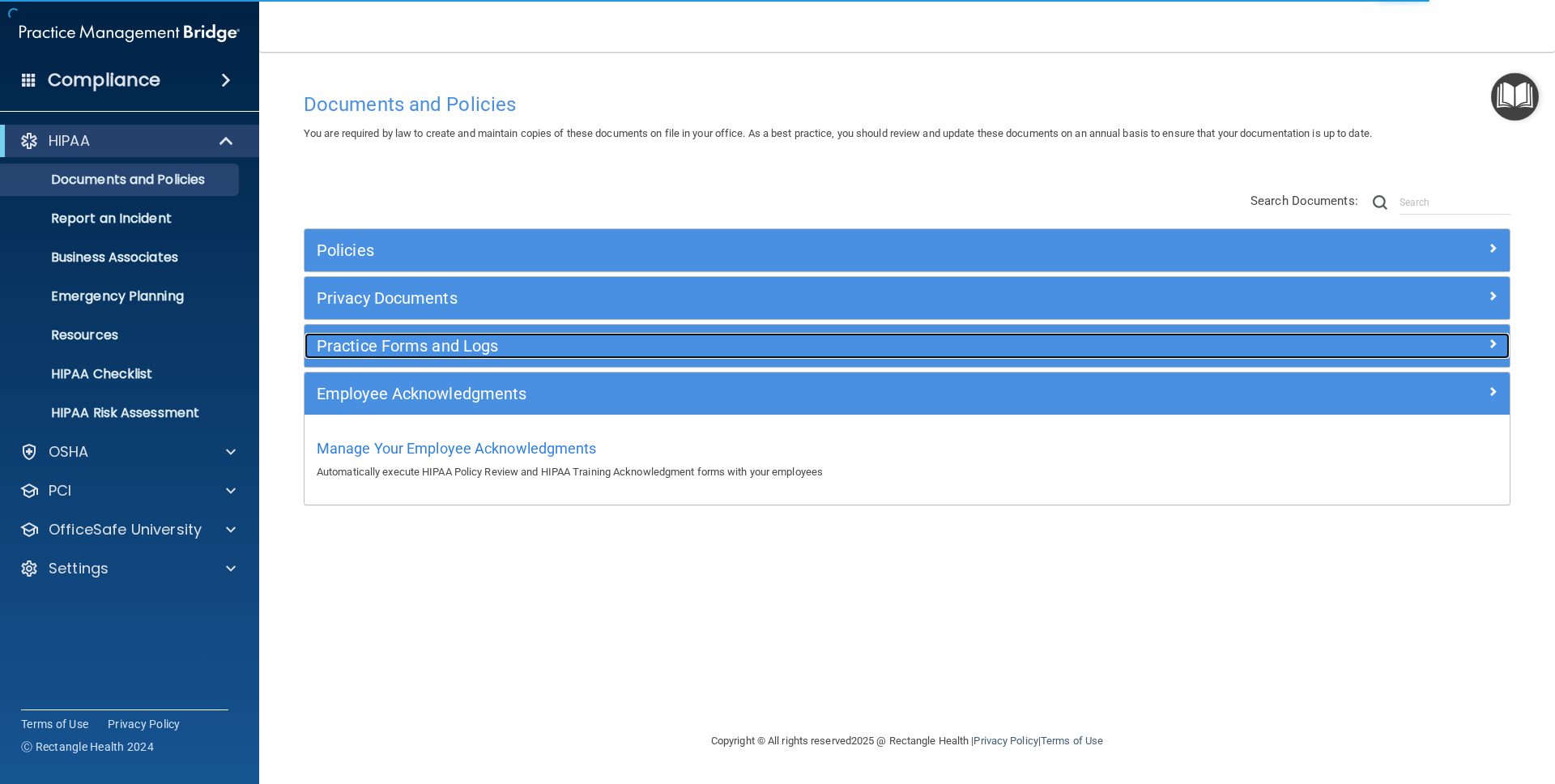
click at [457, 337] on h5 "Practice Forms and Logs" at bounding box center [757, 345] width 880 height 18
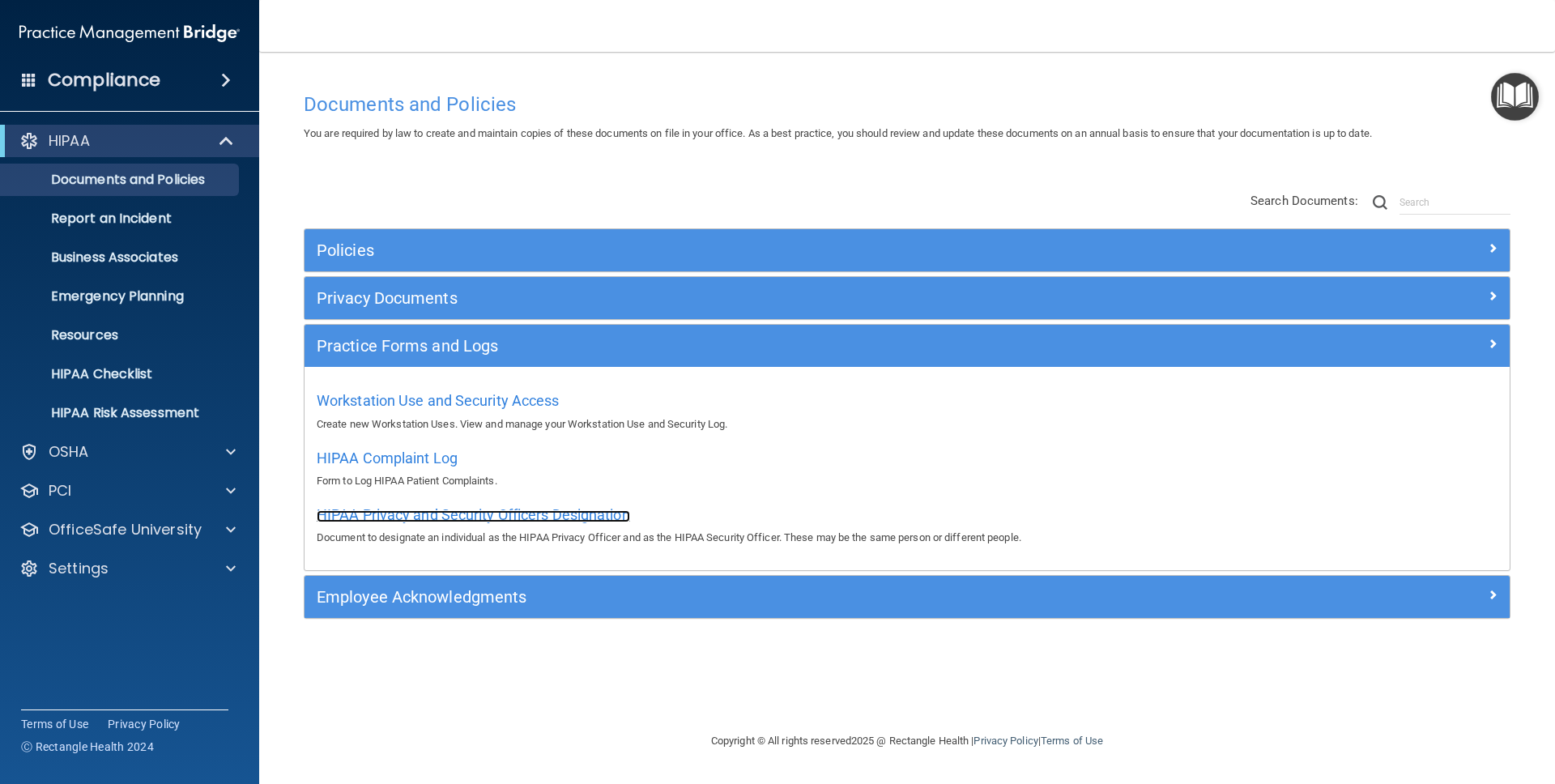
click at [396, 511] on span "HIPAA Privacy and Security Officers Designation" at bounding box center [473, 514] width 313 height 17
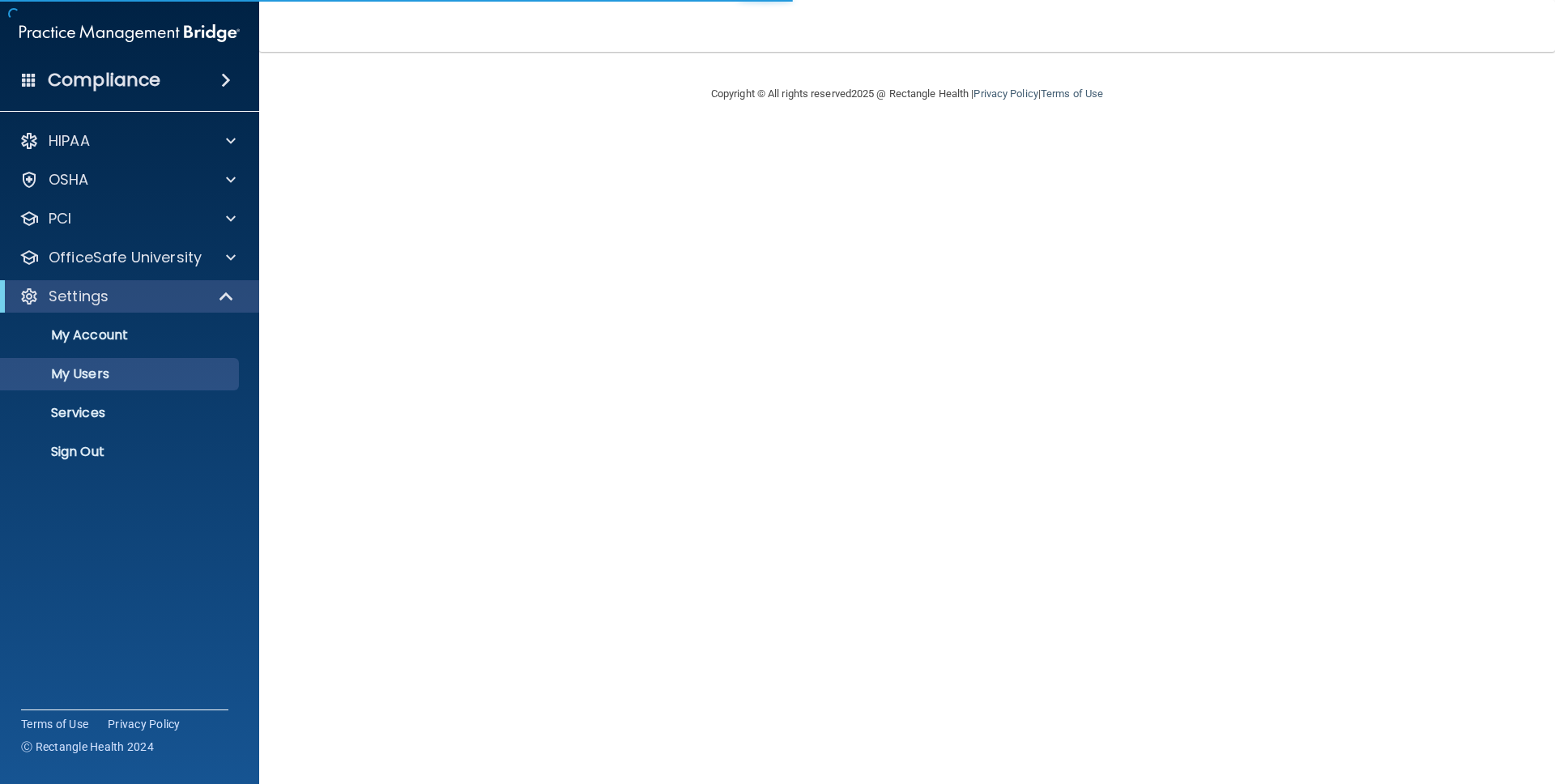
select select "20"
